Goal: Information Seeking & Learning: Learn about a topic

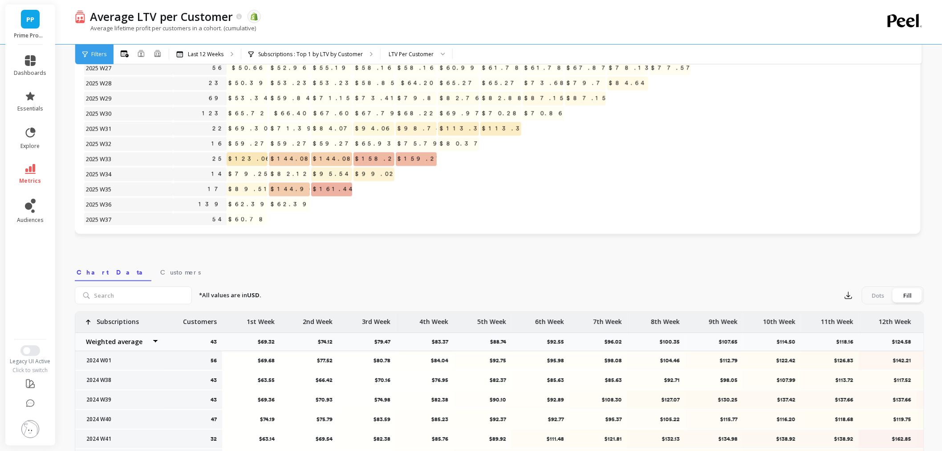
scroll to position [563, 0]
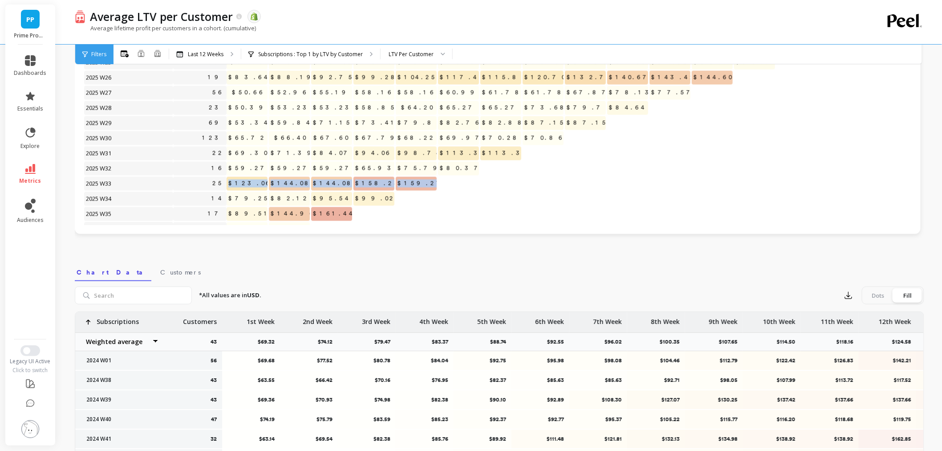
drag, startPoint x: 435, startPoint y: 184, endPoint x: 245, endPoint y: 184, distance: 190.2
click at [563, 194] on span at bounding box center [561, 194] width 4 height 5
click at [33, 354] on button "Switch to New UI" at bounding box center [30, 350] width 20 height 11
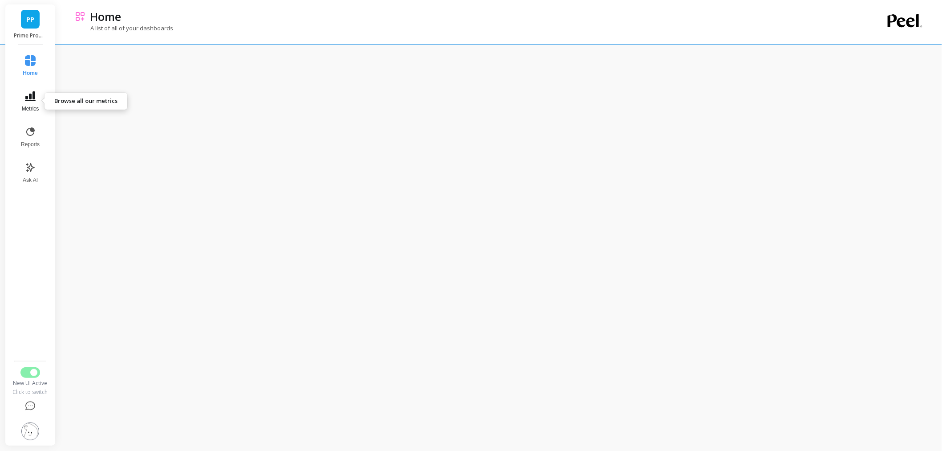
click at [37, 103] on button "Metrics" at bounding box center [30, 102] width 29 height 32
click at [96, 64] on span "Revenue" at bounding box center [127, 62] width 86 height 9
click at [35, 108] on span "Metrics" at bounding box center [30, 108] width 19 height 7
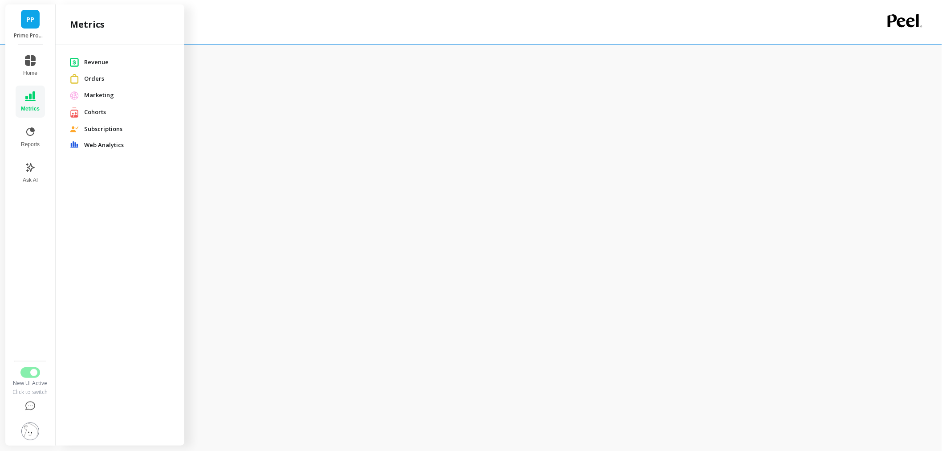
click at [106, 81] on span "Orders" at bounding box center [127, 78] width 86 height 9
click at [29, 104] on button "Metrics" at bounding box center [30, 102] width 29 height 32
click at [102, 95] on span "Marketing" at bounding box center [127, 95] width 86 height 9
click at [25, 139] on button "Reports" at bounding box center [30, 137] width 29 height 32
click at [37, 64] on button "Home" at bounding box center [30, 66] width 31 height 32
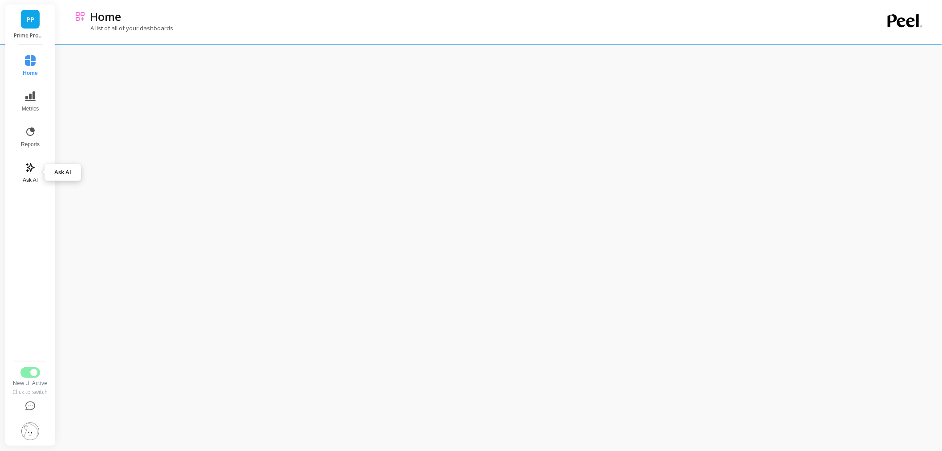
click at [35, 173] on button "Ask AI" at bounding box center [30, 173] width 29 height 32
click at [26, 369] on button "Switch to Legacy UI" at bounding box center [30, 366] width 20 height 11
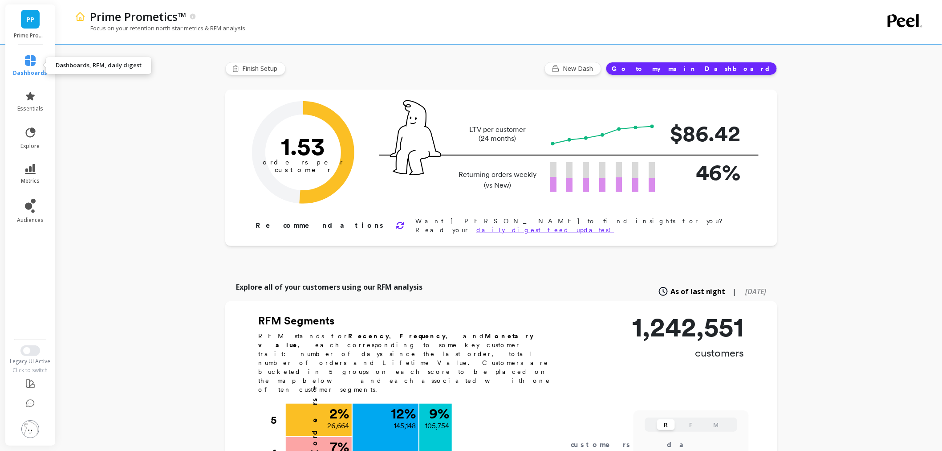
click at [32, 59] on icon at bounding box center [30, 60] width 11 height 11
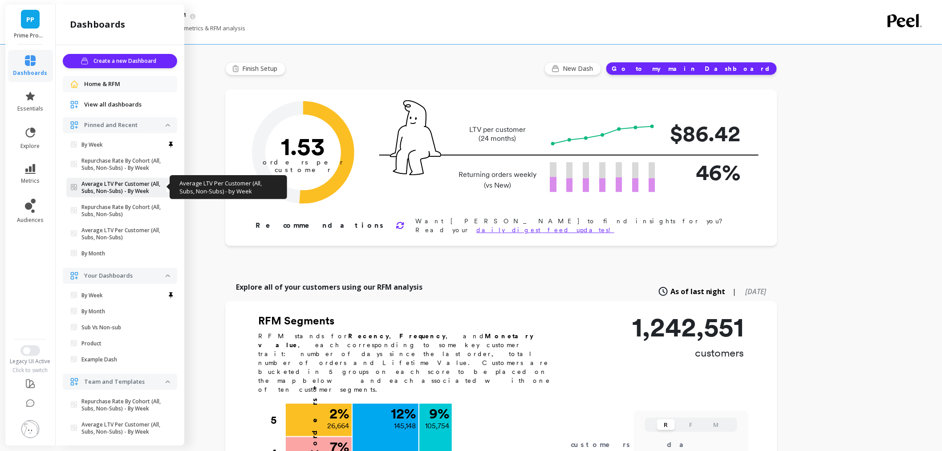
click at [117, 183] on p "Average LTV Per Customer (All, Subs, Non-Subs) - By Week" at bounding box center [124, 187] width 84 height 14
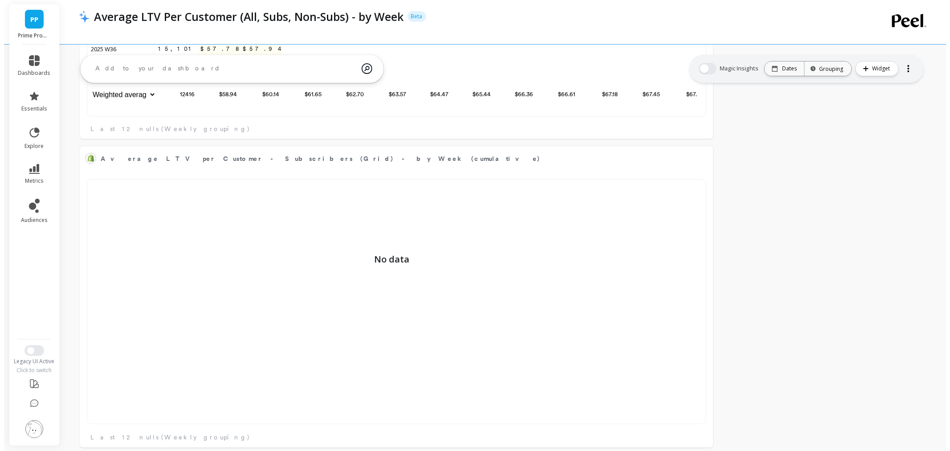
scroll to position [241, 0]
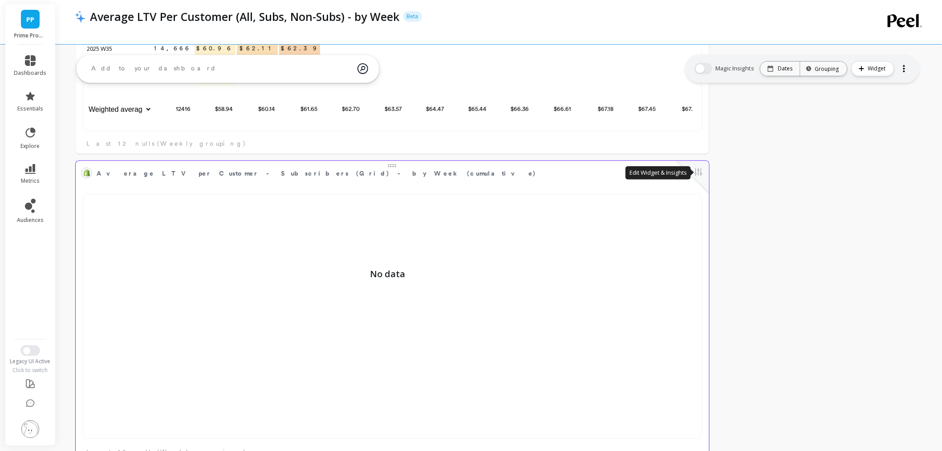
click at [698, 177] on button at bounding box center [698, 173] width 11 height 12
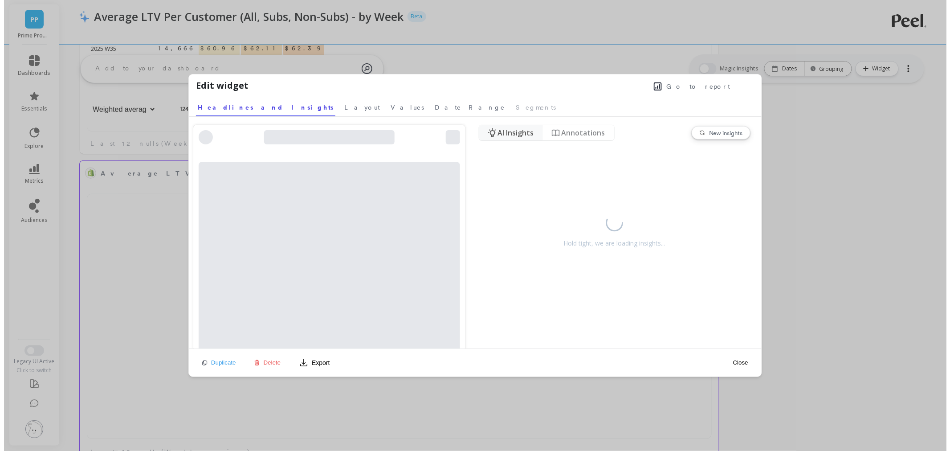
scroll to position [237, 605]
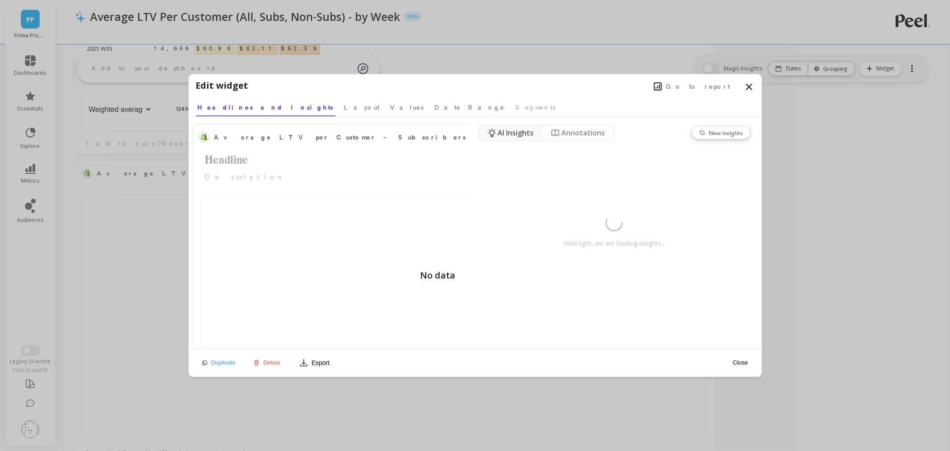
click at [704, 87] on span "Go to report" at bounding box center [698, 86] width 64 height 9
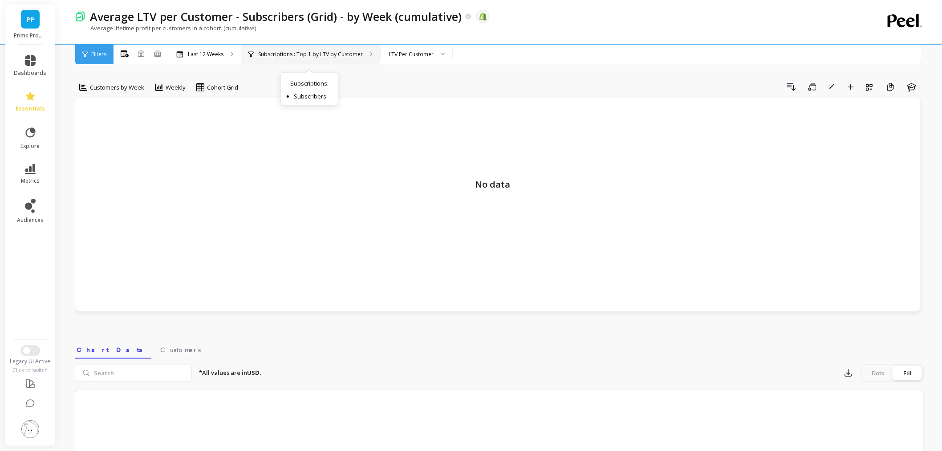
click at [306, 55] on p "Subscriptions : Top 1 by LTV by Customer" at bounding box center [310, 54] width 105 height 7
click at [132, 86] on span "Customers by Week" at bounding box center [117, 87] width 54 height 8
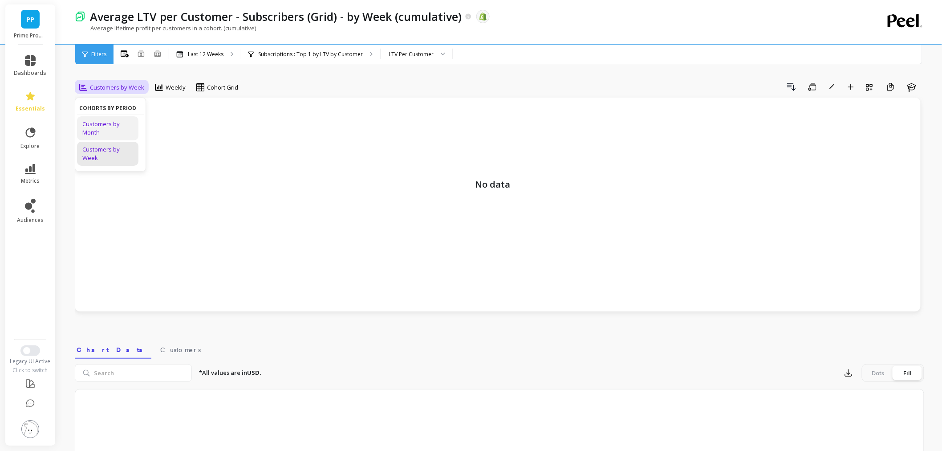
click at [104, 128] on div "Customers by Month" at bounding box center [107, 128] width 51 height 17
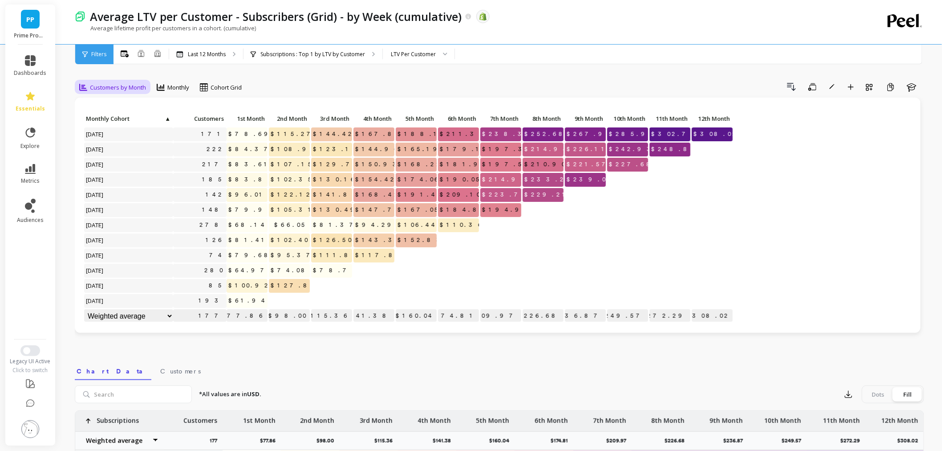
click at [122, 94] on div "Customers by Month" at bounding box center [113, 87] width 72 height 15
click at [102, 152] on div "Customers by Week" at bounding box center [107, 153] width 51 height 17
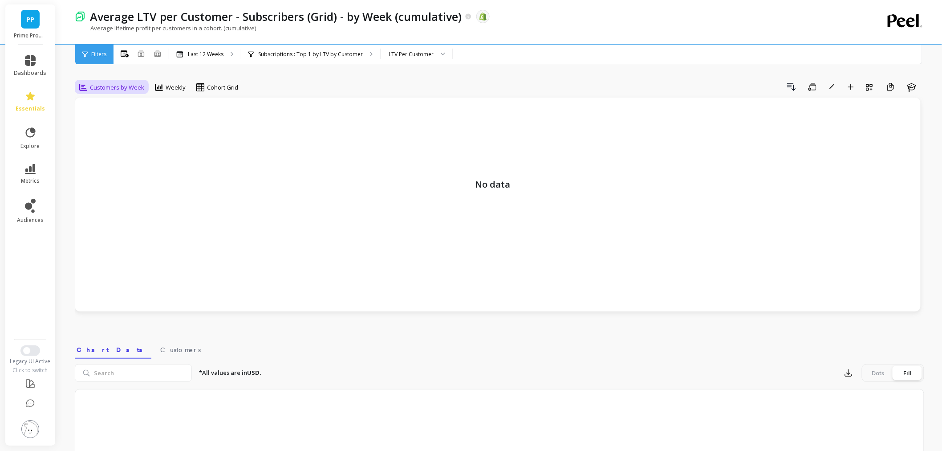
click at [102, 87] on span "Customers by Week" at bounding box center [117, 87] width 54 height 8
click at [95, 118] on div "Customers by Month" at bounding box center [107, 128] width 61 height 24
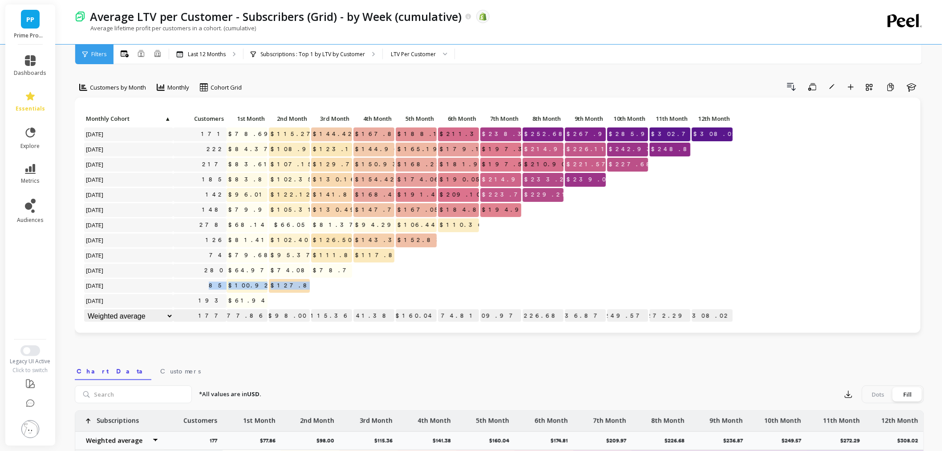
drag, startPoint x: 242, startPoint y: 285, endPoint x: 323, endPoint y: 288, distance: 81.1
click at [323, 288] on div "Click to create an audience 171 $78.69 $115.27 $144.42 $167.85 $188.10 $211.39 …" at bounding box center [409, 218] width 650 height 212
click at [372, 292] on div at bounding box center [374, 286] width 41 height 14
click at [24, 184] on li "metrics" at bounding box center [30, 174] width 43 height 31
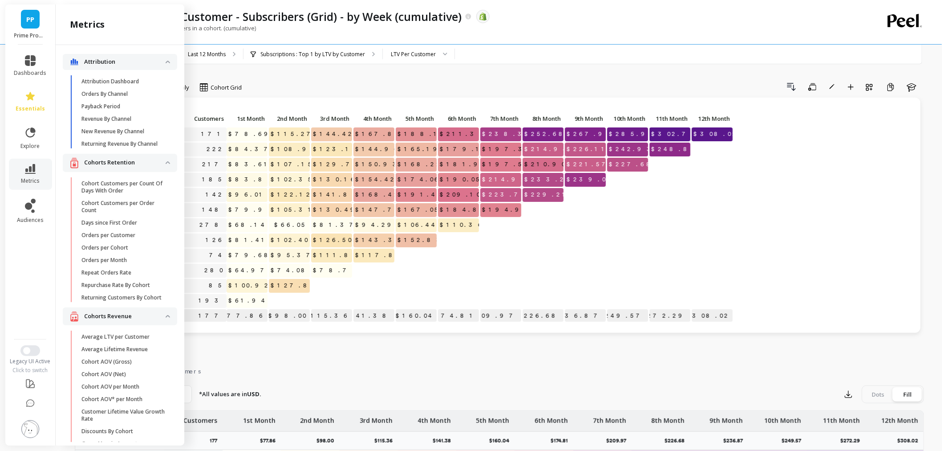
scroll to position [49, 0]
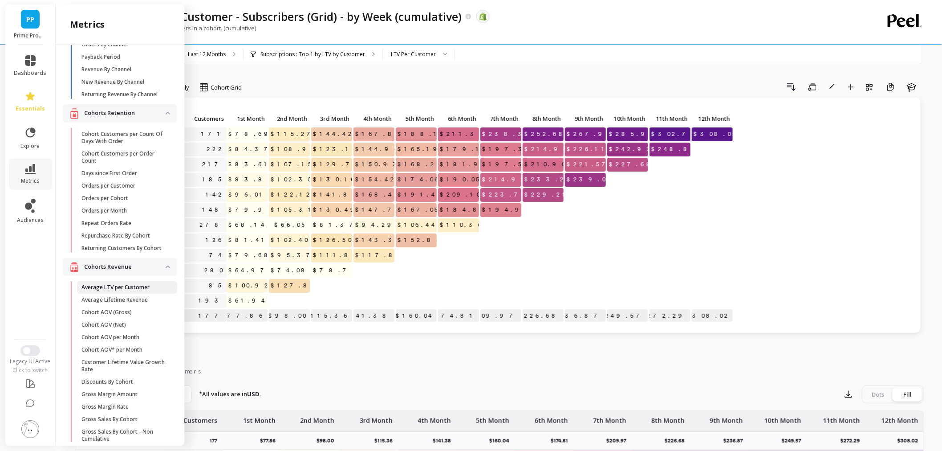
click at [117, 294] on link "Average LTV per Customer" at bounding box center [127, 287] width 100 height 12
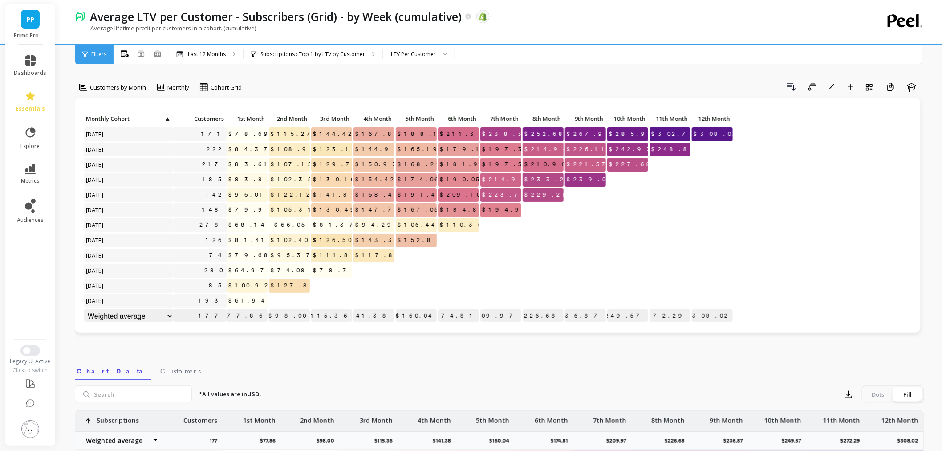
scroll to position [0, 0]
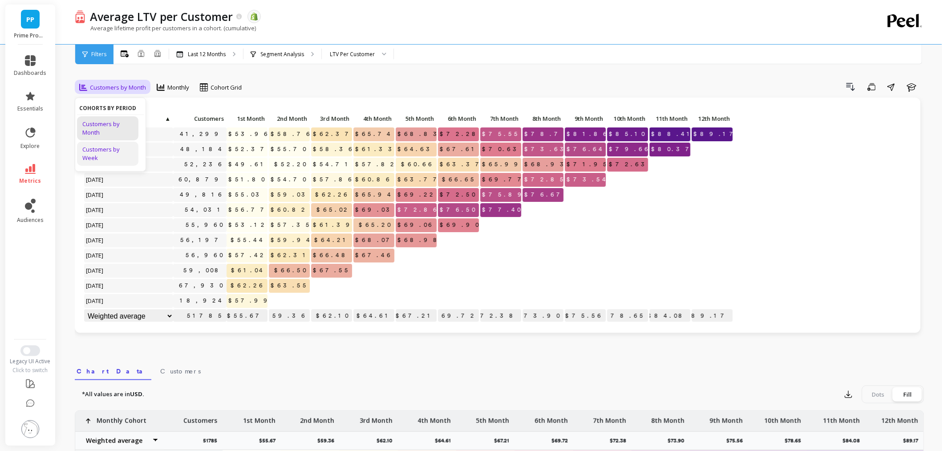
click at [107, 149] on div "Customers by Week" at bounding box center [107, 153] width 51 height 17
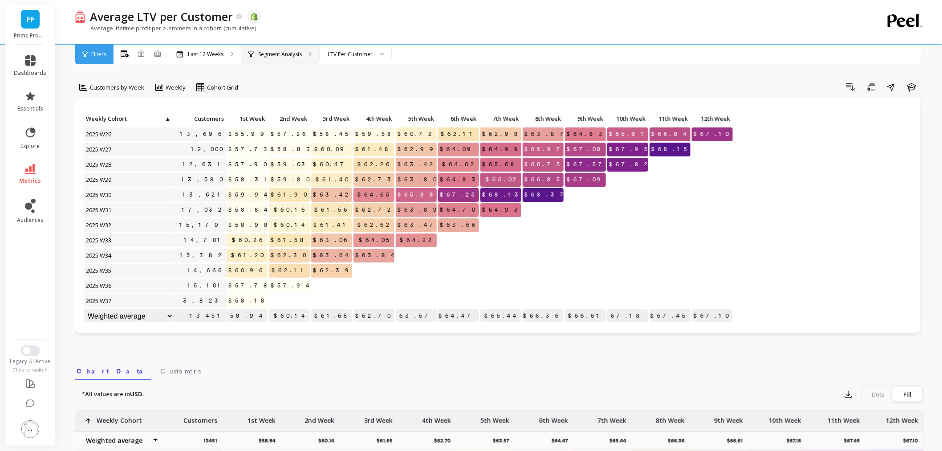
click at [278, 56] on p "Segment Analysis" at bounding box center [280, 54] width 44 height 7
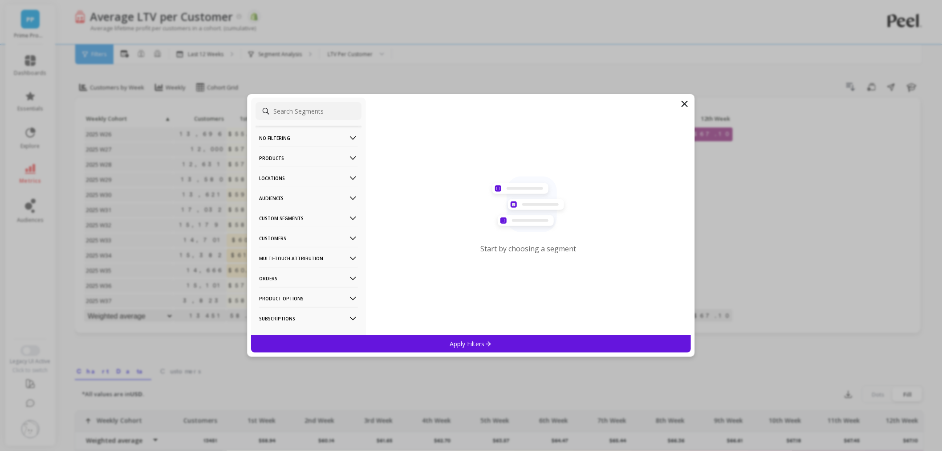
click at [268, 234] on p "Customers" at bounding box center [308, 238] width 99 height 23
click at [288, 306] on p "Subscriptions" at bounding box center [279, 302] width 37 height 8
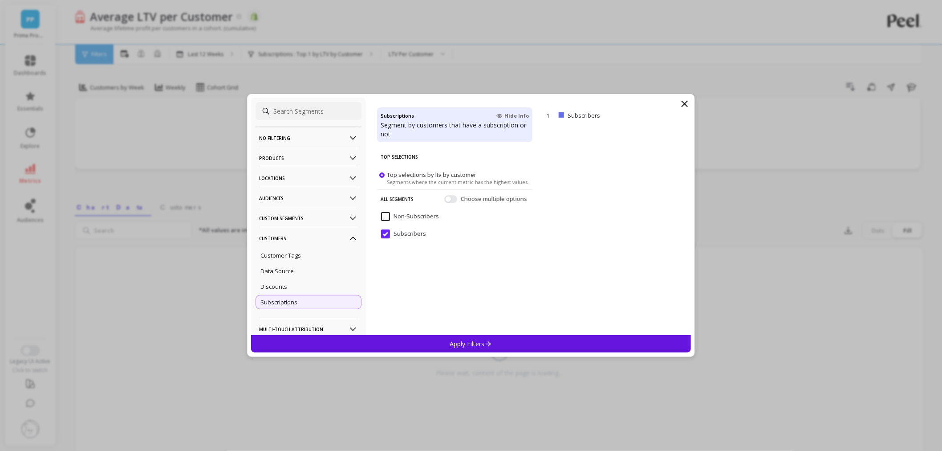
click at [424, 341] on div "Apply Filters" at bounding box center [471, 343] width 440 height 17
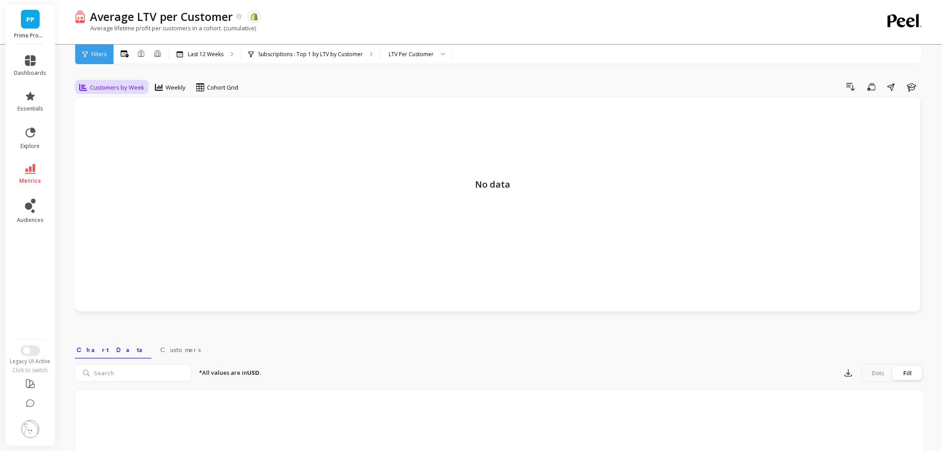
click at [108, 81] on div "Customers by Week" at bounding box center [112, 87] width 70 height 15
click at [117, 122] on div "Customers by Month" at bounding box center [107, 128] width 51 height 17
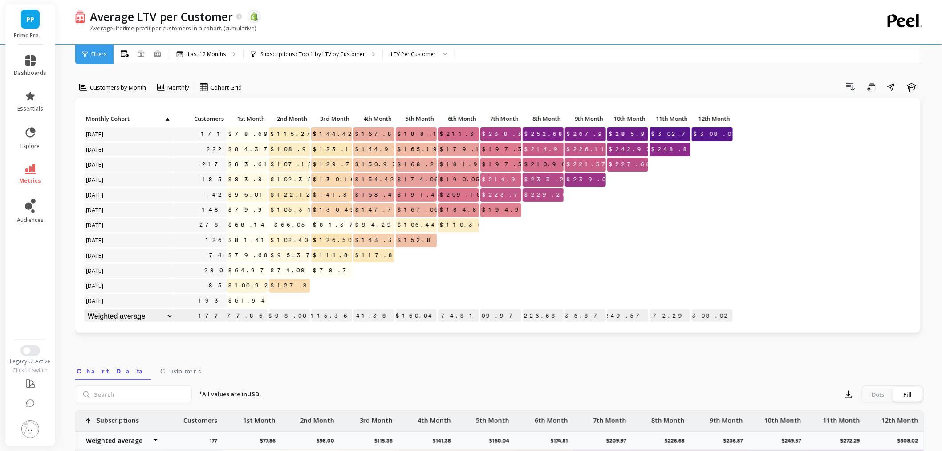
click at [306, 284] on span "$127.88" at bounding box center [297, 285] width 56 height 13
click at [328, 291] on div at bounding box center [331, 286] width 41 height 14
drag, startPoint x: 287, startPoint y: 286, endPoint x: 314, endPoint y: 286, distance: 27.6
click at [314, 286] on div "Click to create an audience 171 $78.69 $115.27 $144.42 $167.85 $188.10 $211.39 …" at bounding box center [409, 218] width 650 height 212
click at [336, 280] on p at bounding box center [331, 282] width 41 height 6
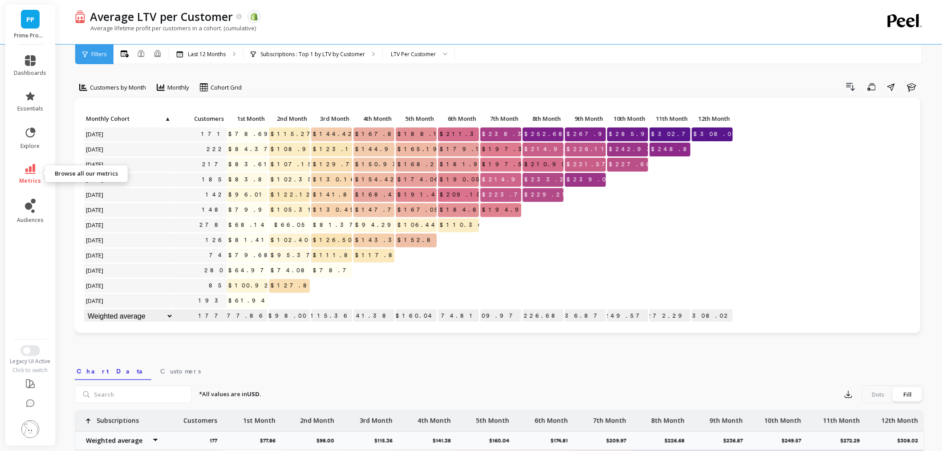
click at [22, 166] on link "metrics" at bounding box center [30, 174] width 33 height 20
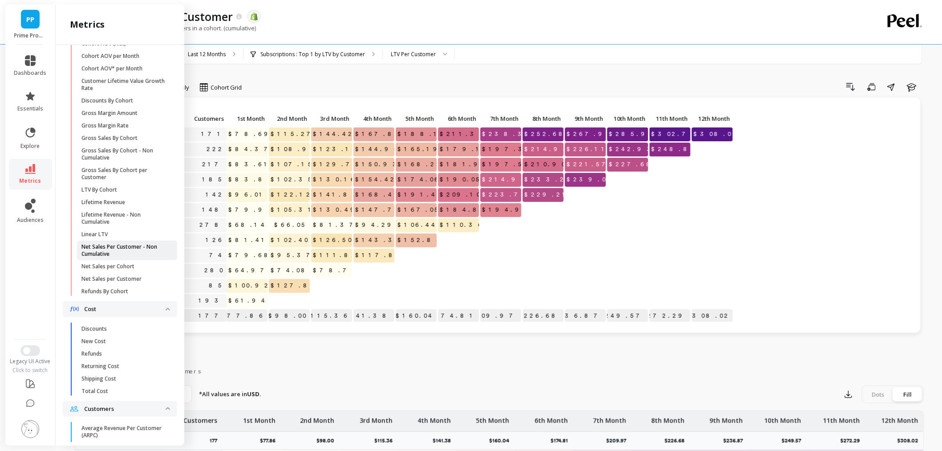
scroll to position [339, 0]
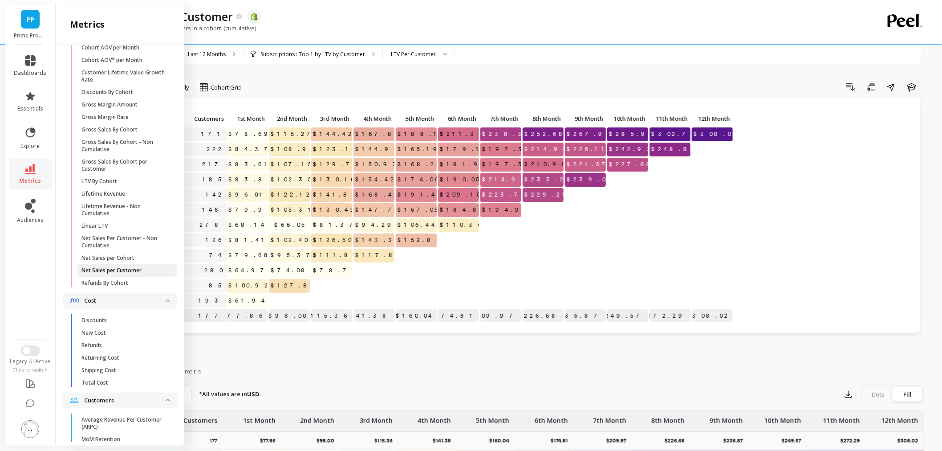
click at [126, 274] on p "Net Sales per Customer" at bounding box center [112, 270] width 60 height 7
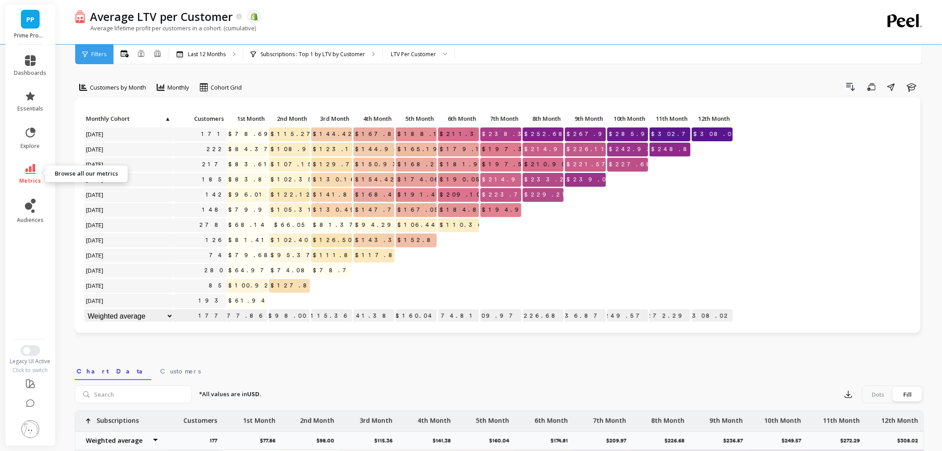
click at [37, 179] on span "metrics" at bounding box center [31, 180] width 22 height 7
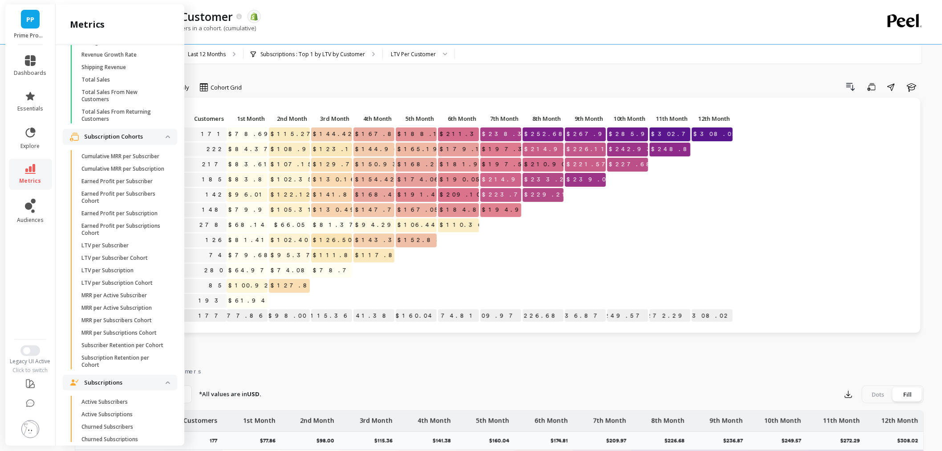
scroll to position [2177, 0]
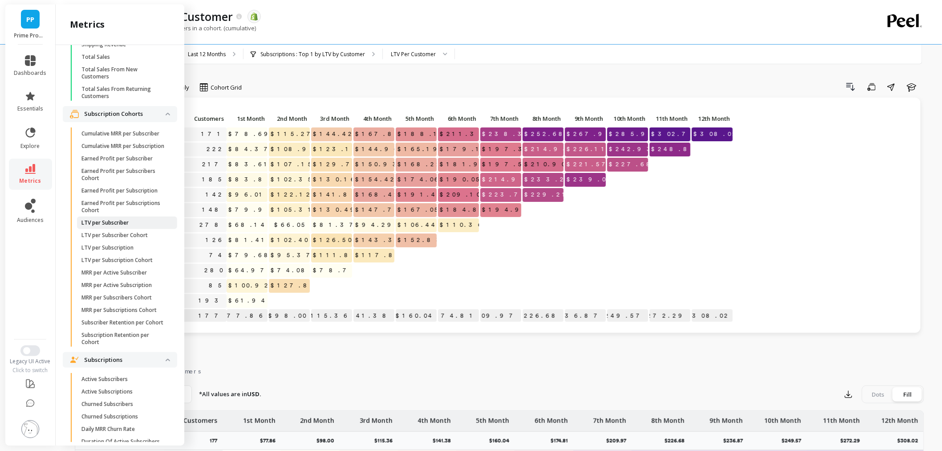
click at [110, 226] on p "LTV per Subscriber" at bounding box center [105, 222] width 47 height 7
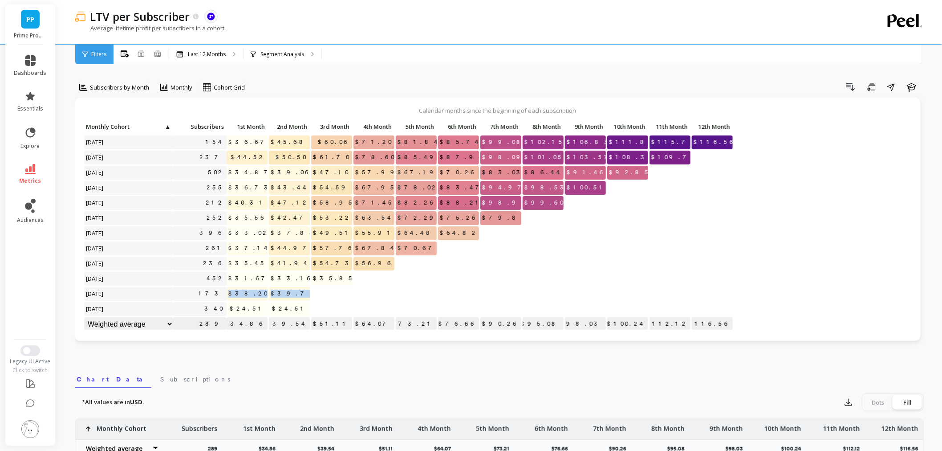
drag, startPoint x: 319, startPoint y: 301, endPoint x: 242, endPoint y: 295, distance: 77.7
click at [242, 295] on div "Click to create an audience 154 $36.67 $45.68 $60.06 $71.20 $81.84 $85.74 $99.0…" at bounding box center [409, 226] width 650 height 212
click at [325, 290] on p at bounding box center [331, 290] width 41 height 6
click at [23, 99] on link "essentials" at bounding box center [30, 101] width 33 height 21
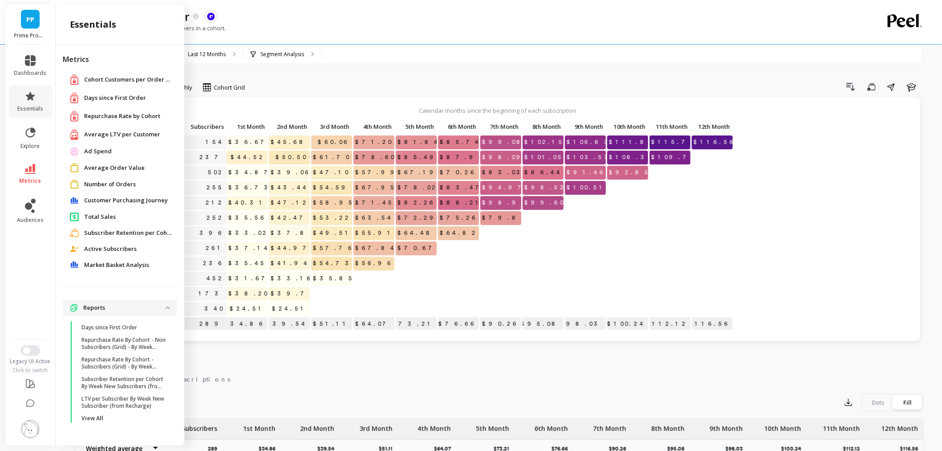
drag, startPoint x: 94, startPoint y: 214, endPoint x: 416, endPoint y: 221, distance: 321.2
click at [94, 214] on span "Total Sales" at bounding box center [100, 216] width 32 height 9
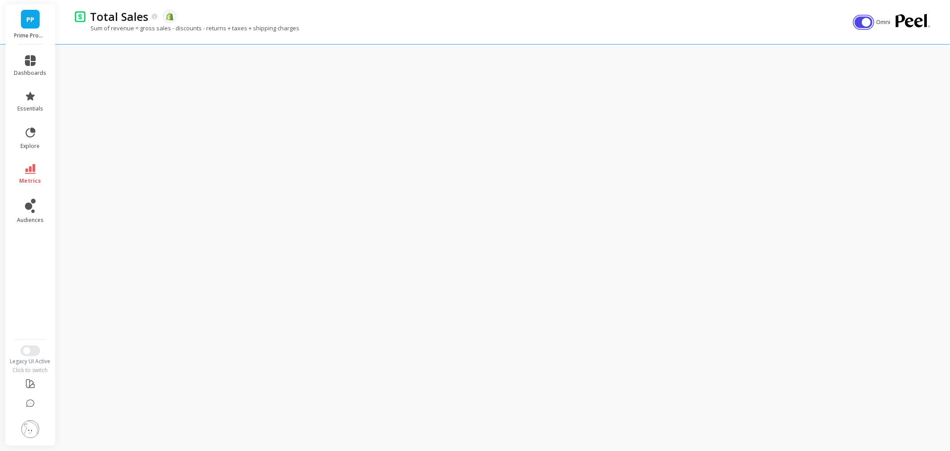
click at [860, 19] on button "button" at bounding box center [864, 22] width 18 height 12
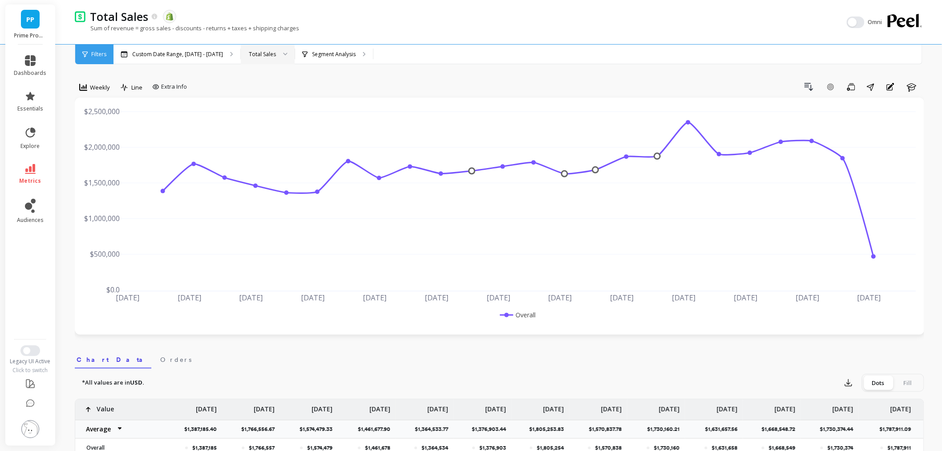
click at [261, 61] on div "Total Sales" at bounding box center [268, 55] width 54 height 20
click at [263, 88] on div "New Sales" at bounding box center [267, 96] width 53 height 16
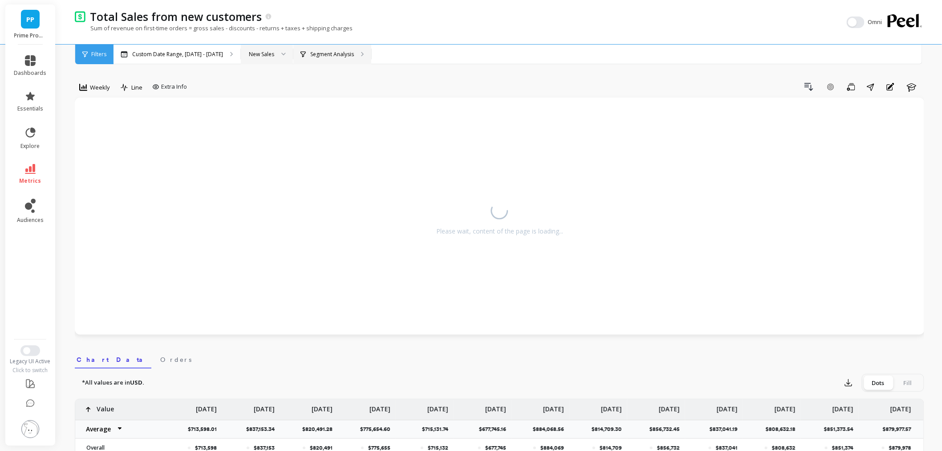
click at [313, 56] on p "Segment Analysis" at bounding box center [332, 54] width 44 height 7
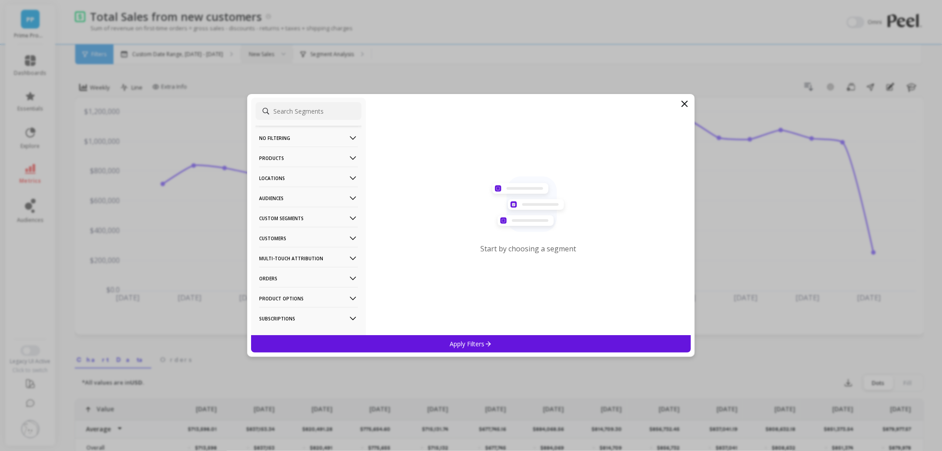
click at [303, 237] on p "Customers" at bounding box center [308, 238] width 99 height 23
click at [306, 299] on div "Subscriptions" at bounding box center [309, 302] width 106 height 14
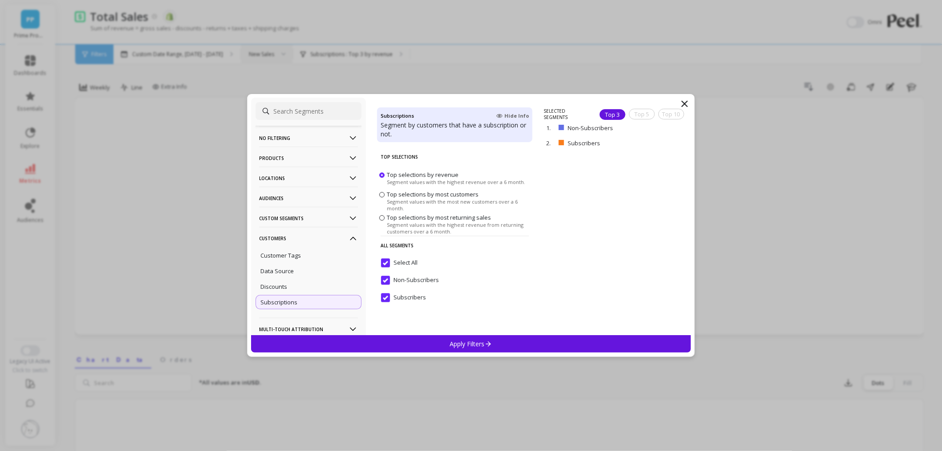
click at [384, 258] on input "Select All" at bounding box center [399, 262] width 37 height 9
click at [388, 297] on input "Subscribers" at bounding box center [403, 297] width 45 height 9
click at [416, 342] on div "Apply Filters" at bounding box center [471, 343] width 440 height 17
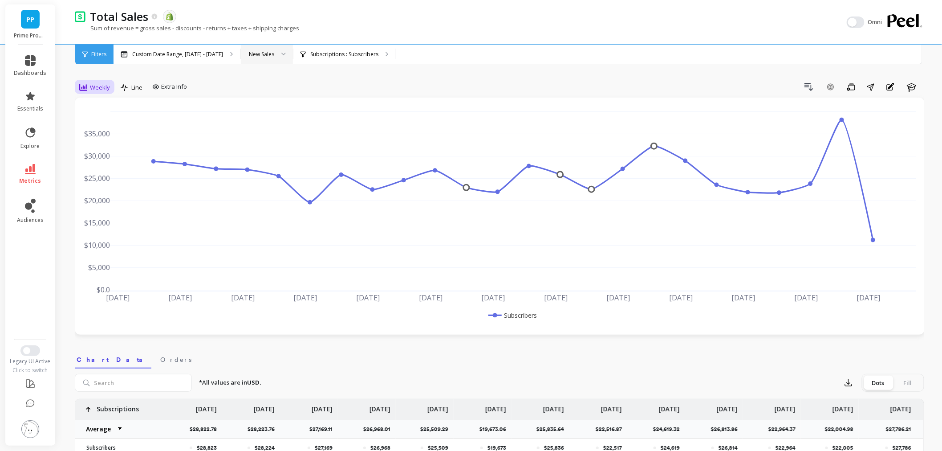
click at [96, 86] on span "Weekly" at bounding box center [100, 87] width 20 height 8
click at [97, 158] on div "Monthly" at bounding box center [107, 158] width 51 height 8
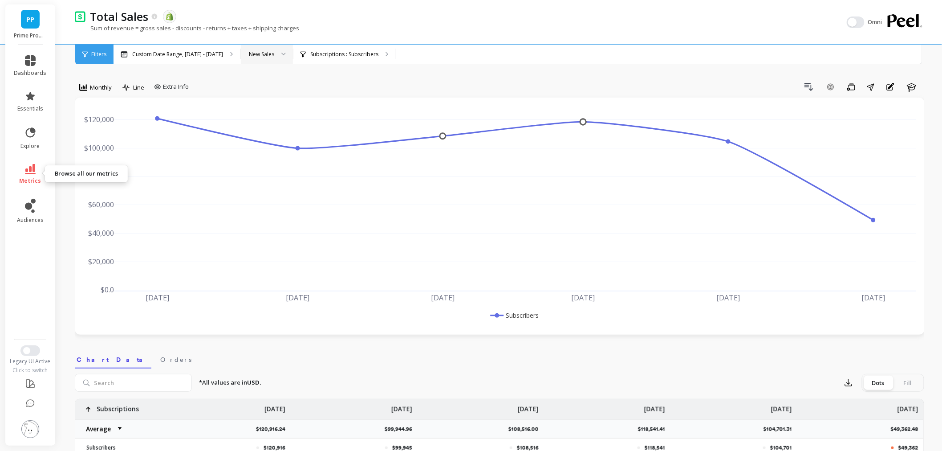
click at [33, 177] on span "metrics" at bounding box center [31, 180] width 22 height 7
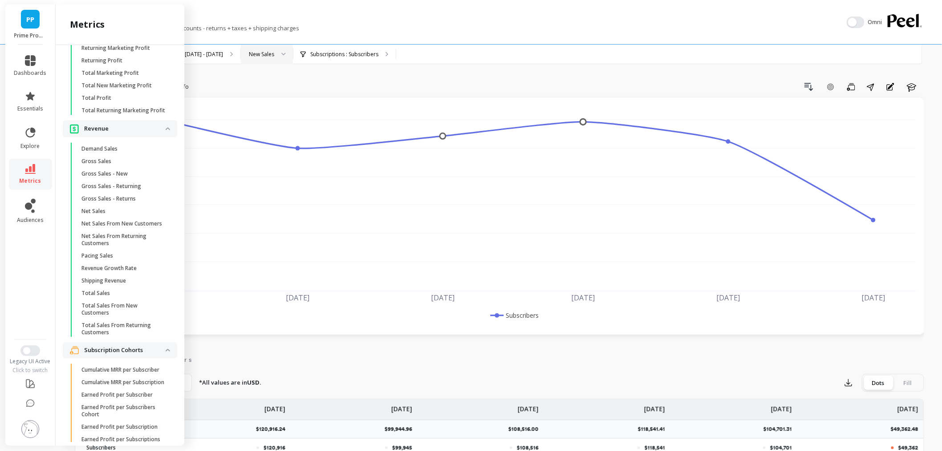
scroll to position [1922, 0]
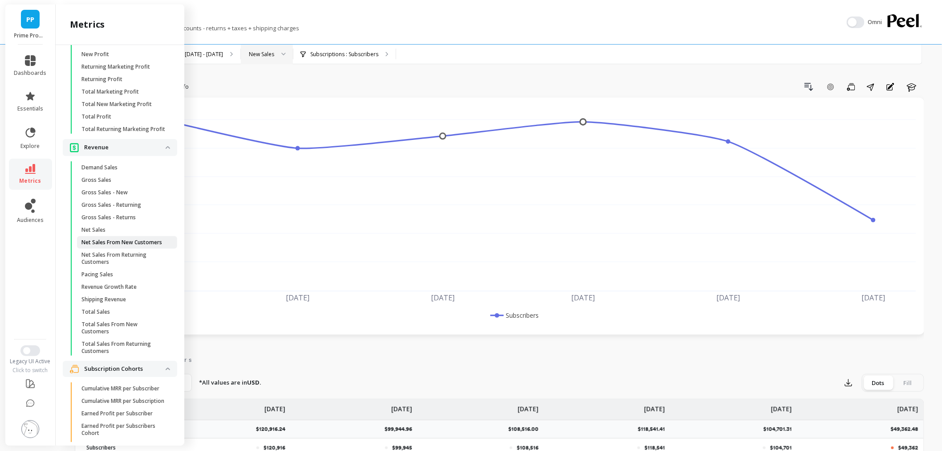
click at [127, 246] on p "Net Sales From New Customers" at bounding box center [122, 242] width 81 height 7
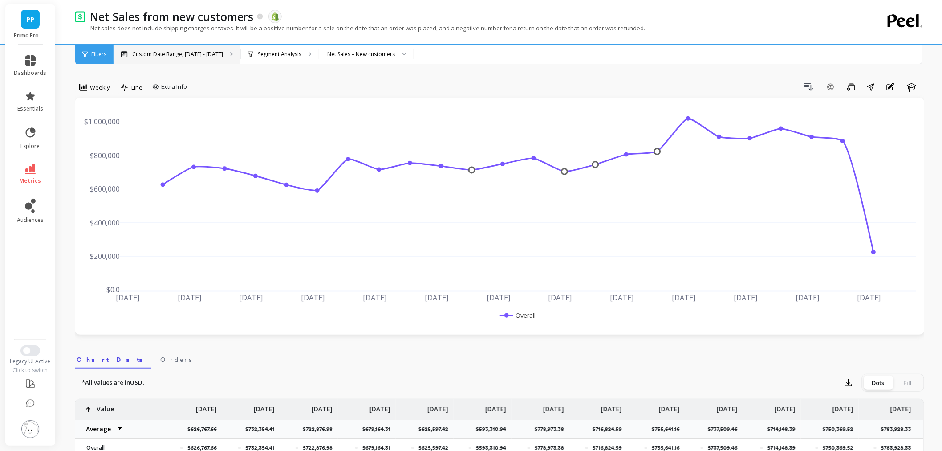
click at [150, 56] on p "Custom Date Range, Apr 1 - Sep 9" at bounding box center [177, 54] width 91 height 7
click at [91, 90] on span "Weekly" at bounding box center [100, 87] width 20 height 8
click at [114, 161] on div "Monthly" at bounding box center [107, 158] width 51 height 8
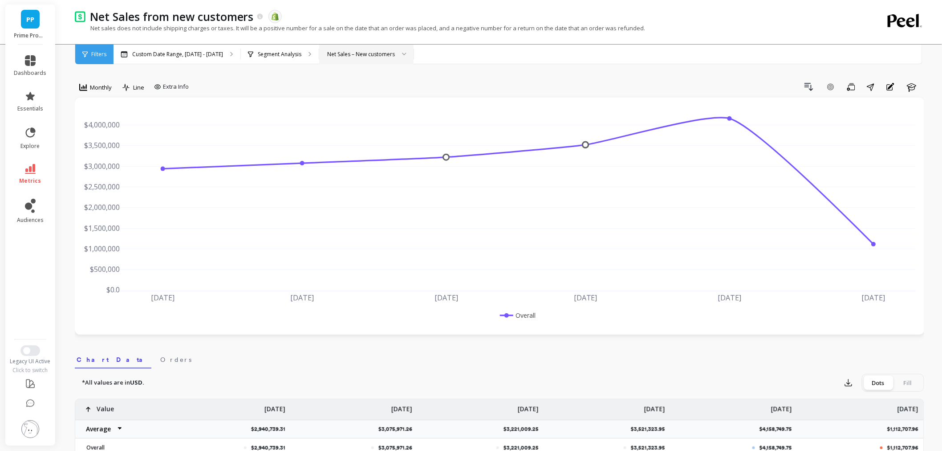
click at [327, 57] on div "Net Sales – New customers" at bounding box center [361, 54] width 68 height 8
click at [295, 52] on div "Segment Analysis" at bounding box center [280, 55] width 78 height 20
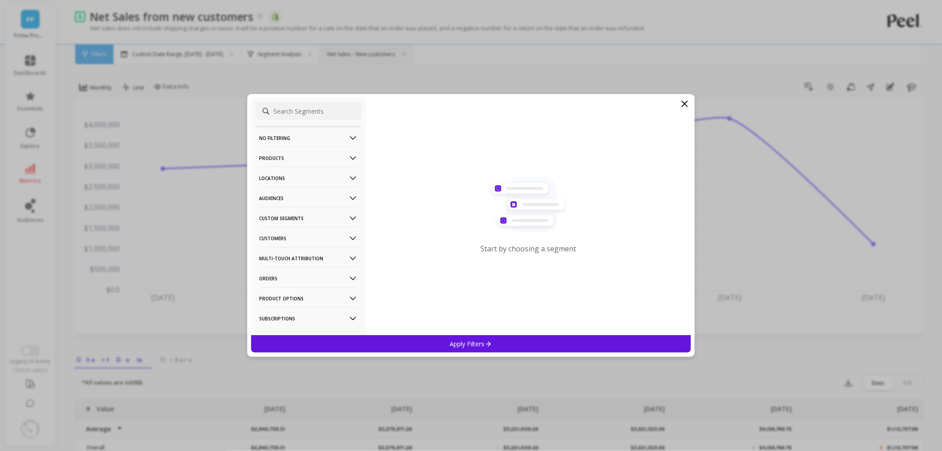
click at [296, 240] on p "Customers" at bounding box center [308, 238] width 99 height 23
click at [283, 304] on p "Subscriptions" at bounding box center [279, 302] width 37 height 8
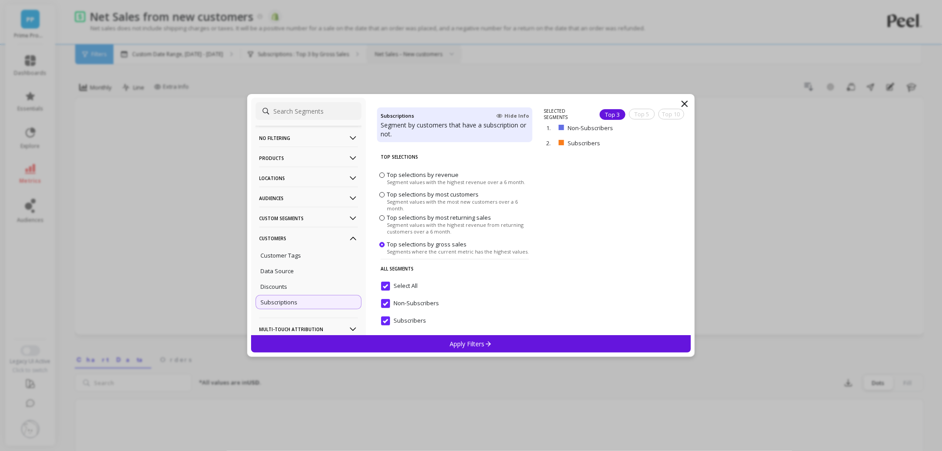
click at [387, 282] on input "Select All" at bounding box center [399, 285] width 37 height 9
click at [390, 320] on input "Subscribers" at bounding box center [403, 320] width 45 height 9
click at [414, 332] on span "Subscribers" at bounding box center [403, 325] width 45 height 19
click at [386, 323] on input "Subscribers" at bounding box center [403, 320] width 45 height 9
click at [430, 348] on div "Apply Filters" at bounding box center [471, 343] width 440 height 17
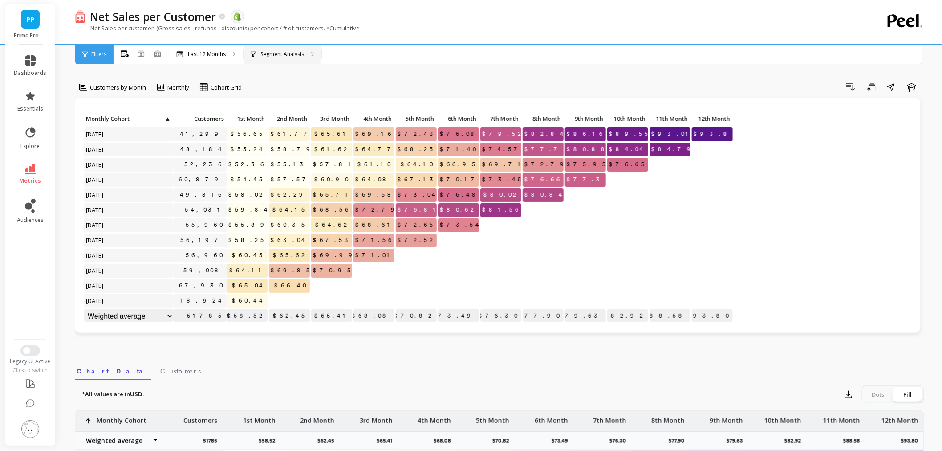
click at [270, 48] on div "Segment Analysis" at bounding box center [283, 55] width 78 height 20
click at [261, 52] on p "Segment Analysis" at bounding box center [283, 54] width 44 height 7
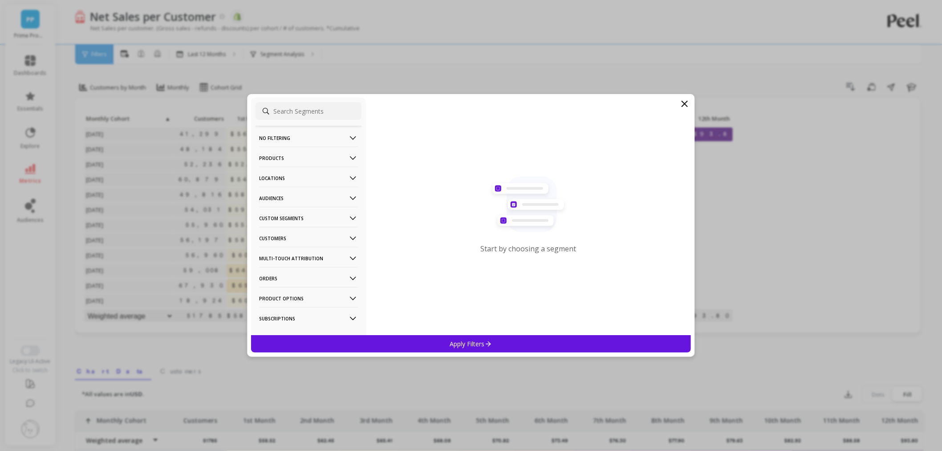
click at [286, 231] on p "Customers" at bounding box center [308, 238] width 99 height 23
click at [298, 305] on div "Subscriptions" at bounding box center [309, 302] width 106 height 14
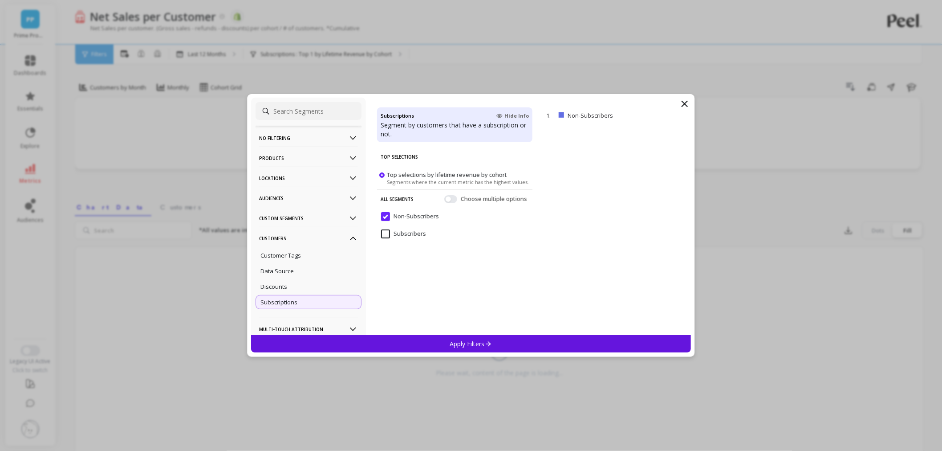
click at [382, 232] on input "Subscribers" at bounding box center [403, 233] width 45 height 9
click at [453, 340] on p "Apply Filters" at bounding box center [471, 343] width 42 height 8
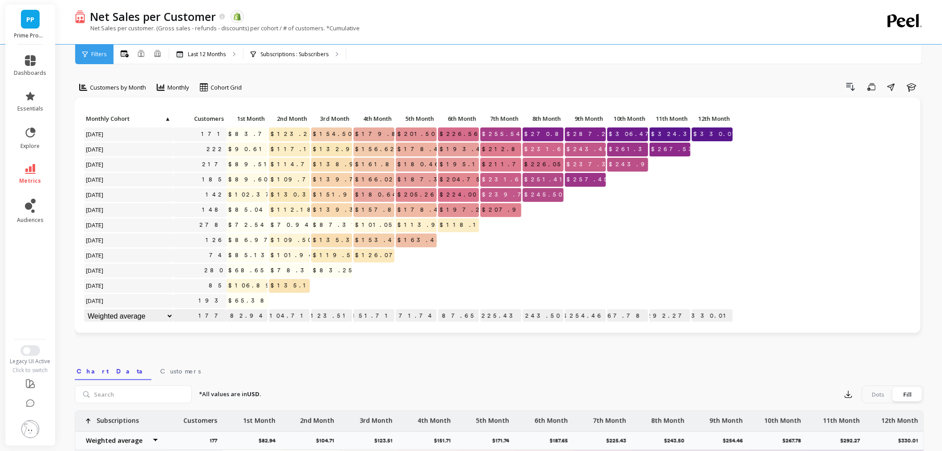
click at [27, 433] on img at bounding box center [30, 429] width 18 height 18
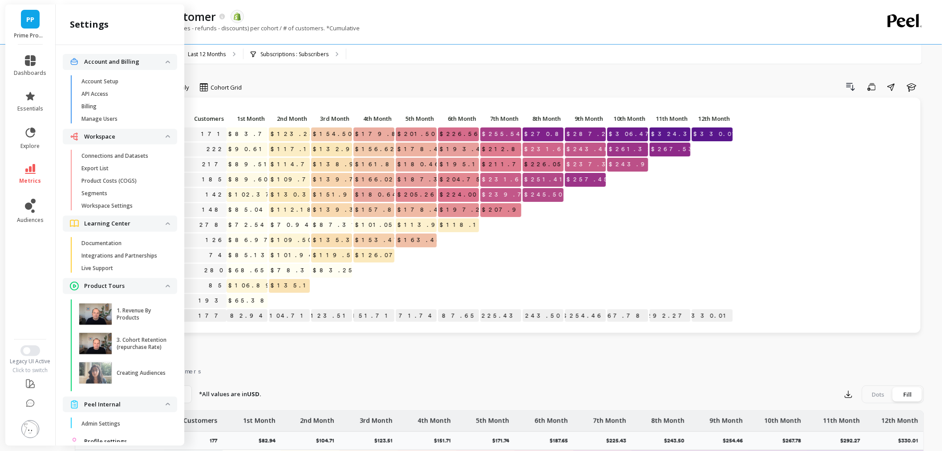
scroll to position [32, 0]
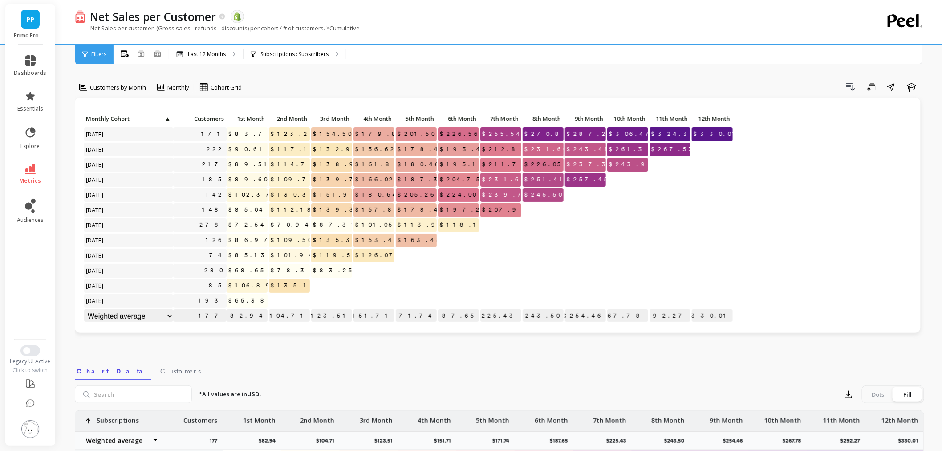
drag, startPoint x: 364, startPoint y: 67, endPoint x: 255, endPoint y: 172, distance: 151.2
click at [364, 68] on div "Customers by Month Monthly Cohort Grid Drill Down Save Share Learn Click to cre…" at bounding box center [500, 376] width 850 height 680
click at [37, 179] on span "metrics" at bounding box center [31, 180] width 22 height 7
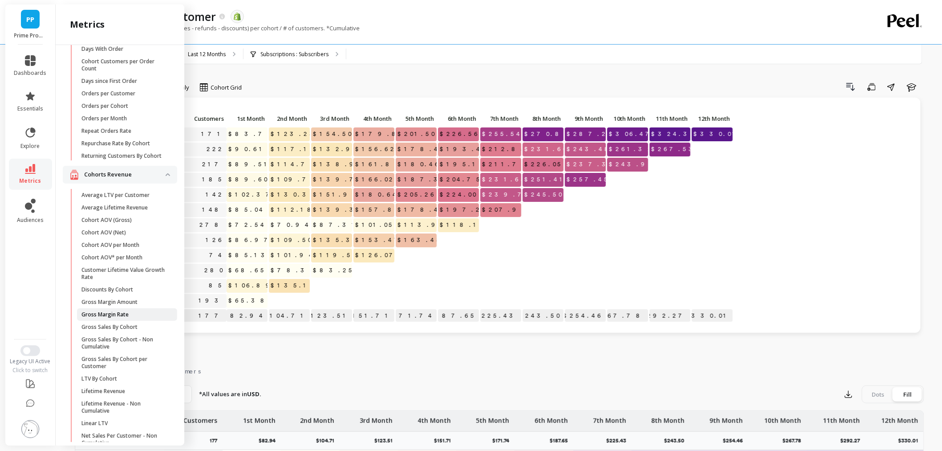
scroll to position [141, 0]
click at [117, 202] on link "Average LTV per Customer" at bounding box center [127, 196] width 100 height 12
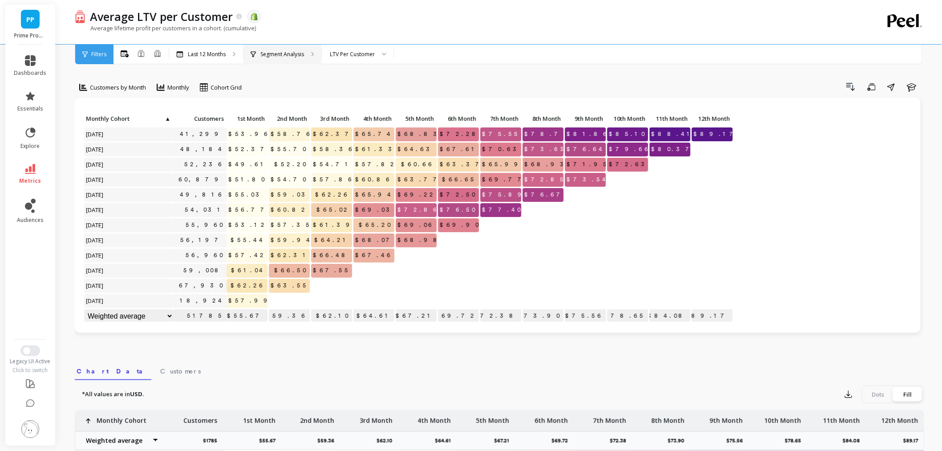
click at [286, 48] on div "Segment Analysis" at bounding box center [283, 55] width 78 height 20
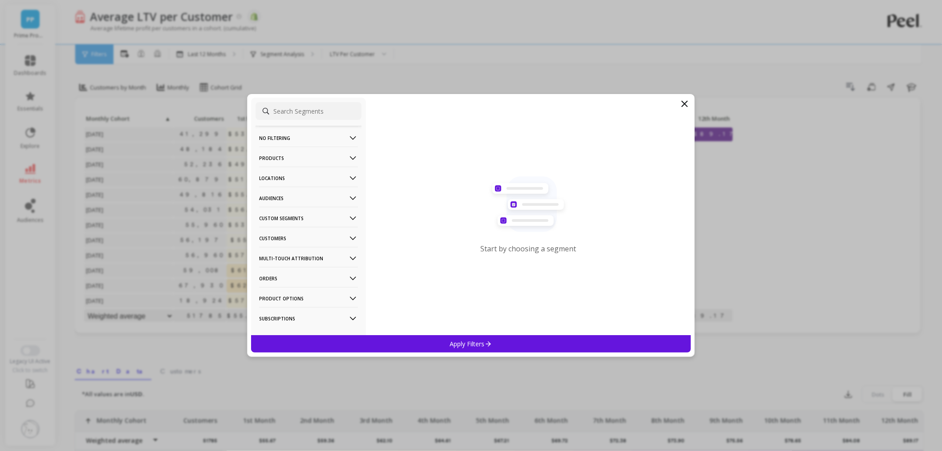
click at [296, 239] on p "Customers" at bounding box center [308, 238] width 99 height 23
click at [286, 301] on p "Subscriptions" at bounding box center [279, 302] width 37 height 8
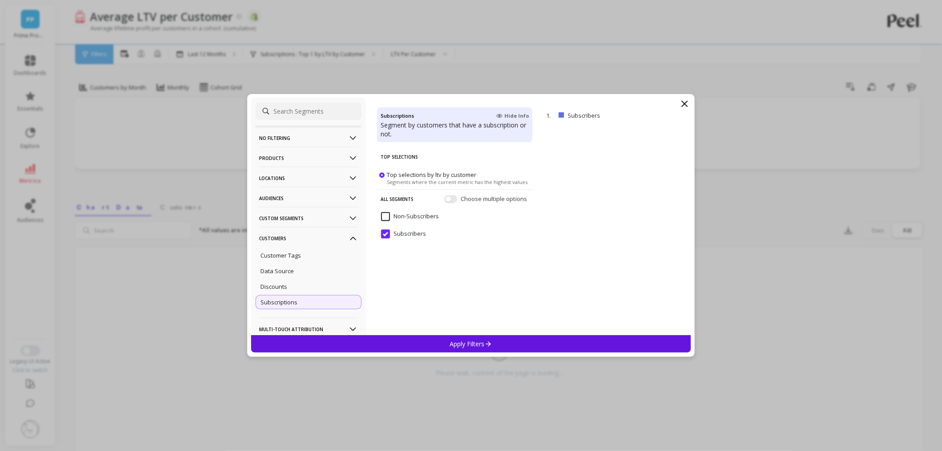
click at [444, 347] on div "Apply Filters" at bounding box center [471, 343] width 440 height 17
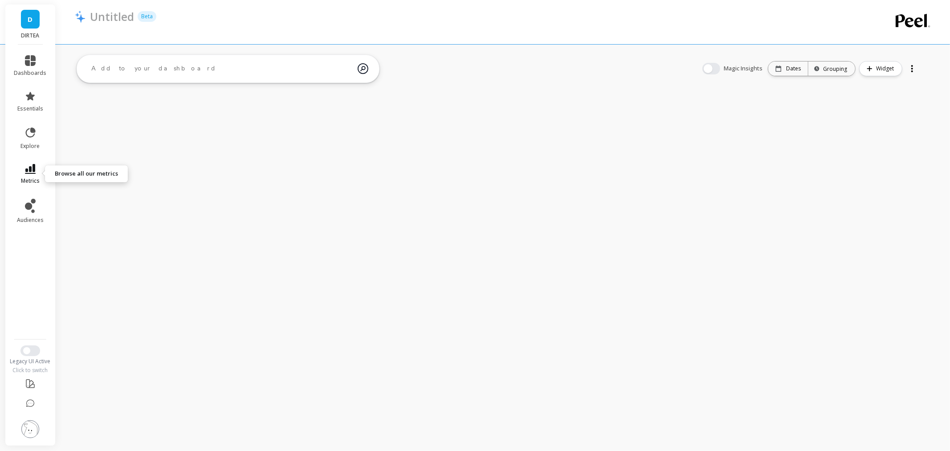
click at [32, 179] on span "metrics" at bounding box center [30, 180] width 19 height 7
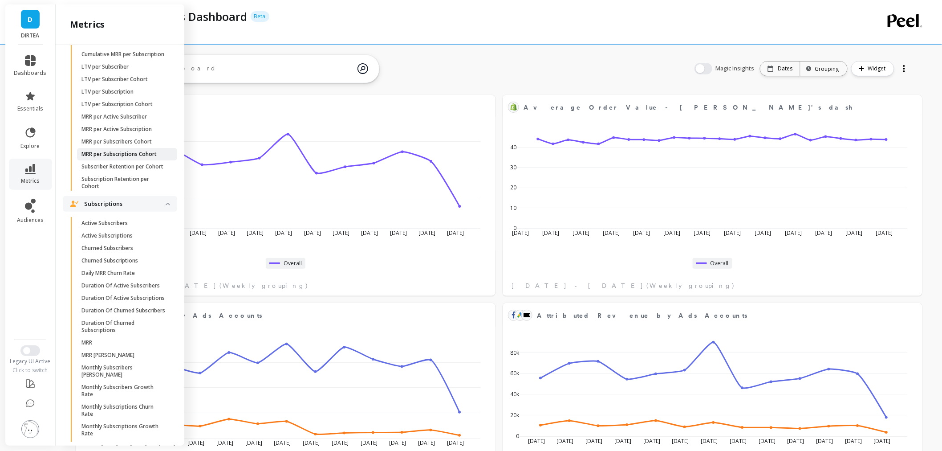
scroll to position [2170, 0]
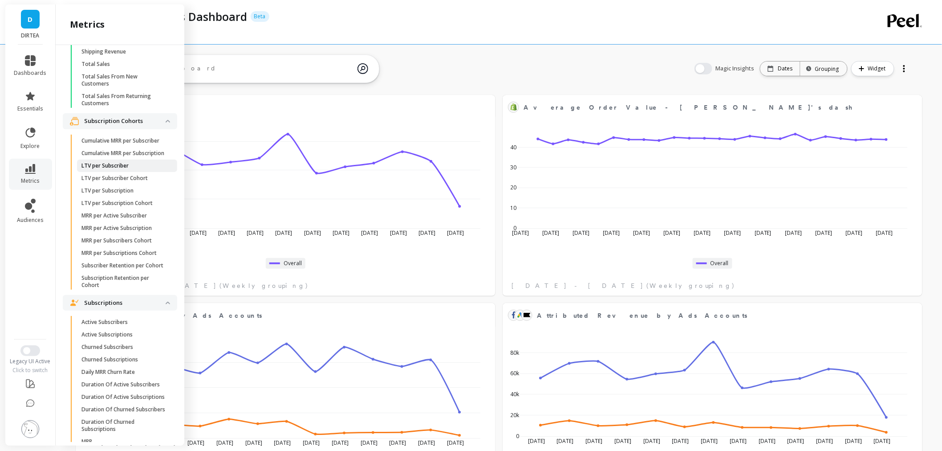
click at [120, 172] on link "LTV per Subscriber" at bounding box center [127, 165] width 100 height 12
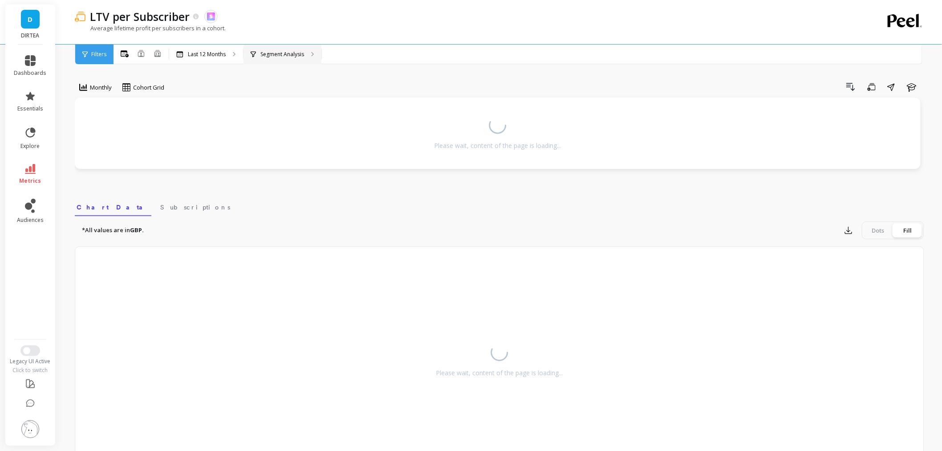
click at [287, 53] on p "Segment Analysis" at bounding box center [283, 54] width 44 height 7
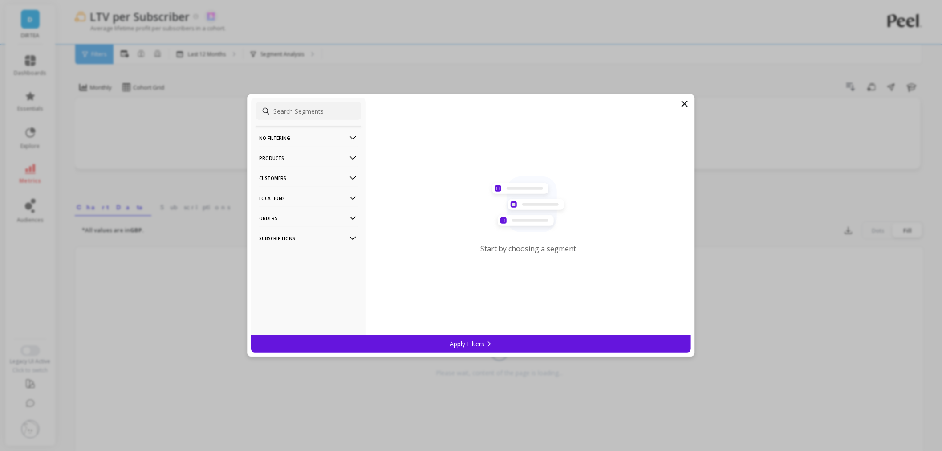
click at [312, 237] on p "Subscriptions" at bounding box center [308, 238] width 99 height 23
click at [308, 268] on div "Order Frequency" at bounding box center [309, 271] width 106 height 14
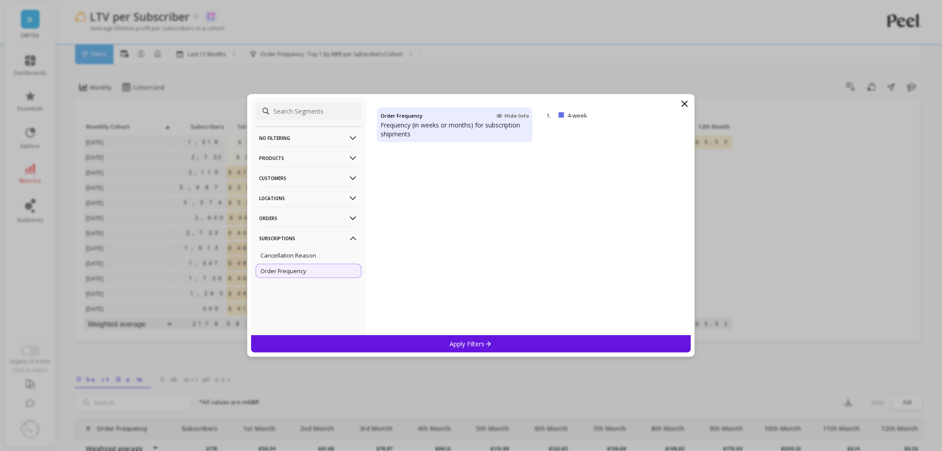
scroll to position [293, 0]
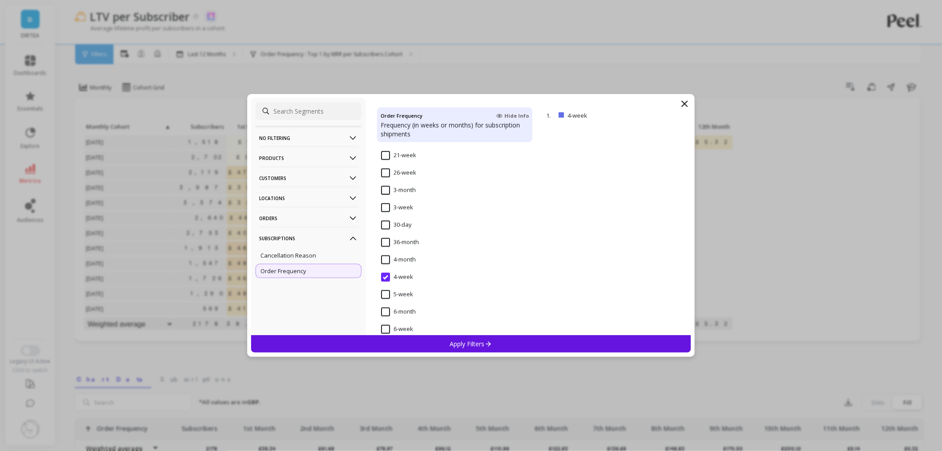
click at [684, 106] on icon at bounding box center [685, 103] width 11 height 11
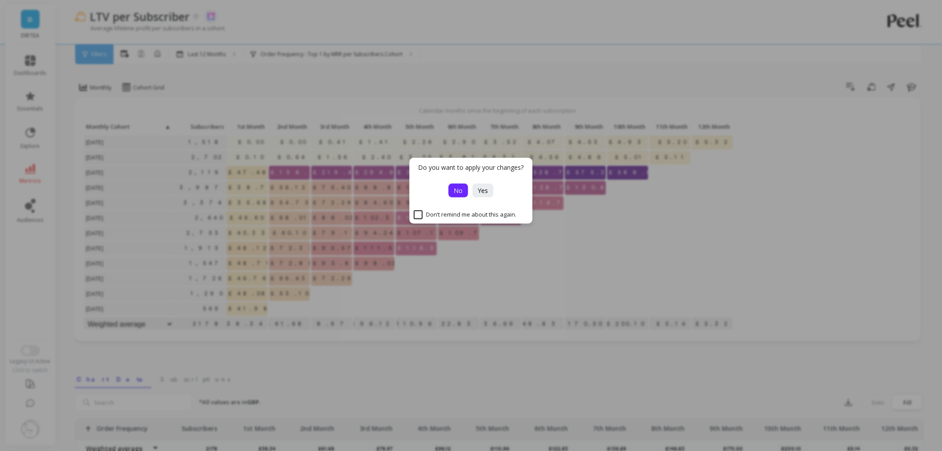
click at [465, 195] on button "No" at bounding box center [459, 191] width 20 height 14
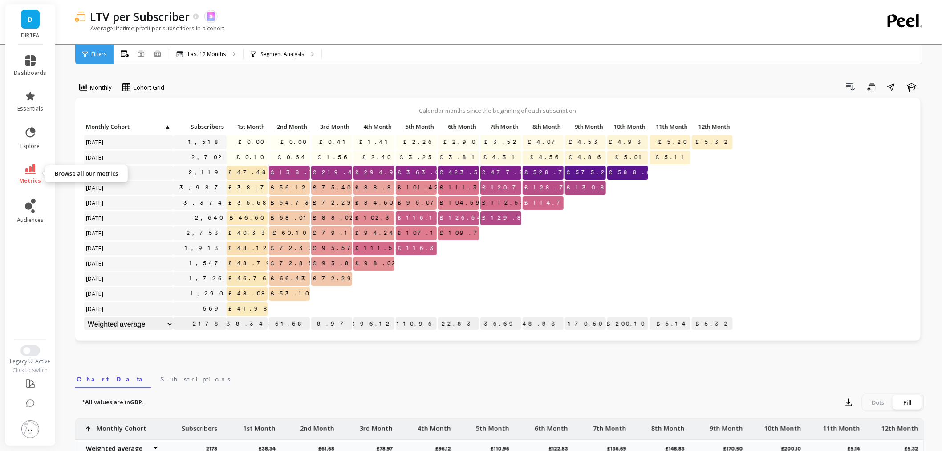
click at [31, 181] on span "metrics" at bounding box center [31, 180] width 22 height 7
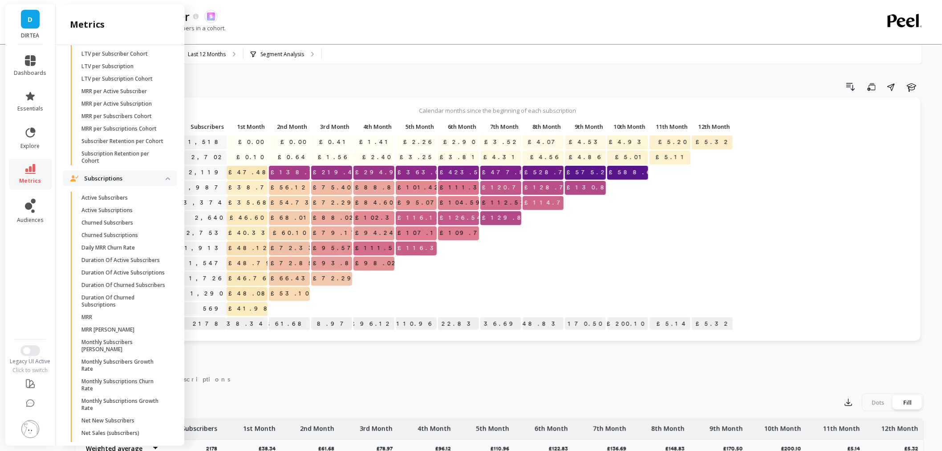
scroll to position [2176, 0]
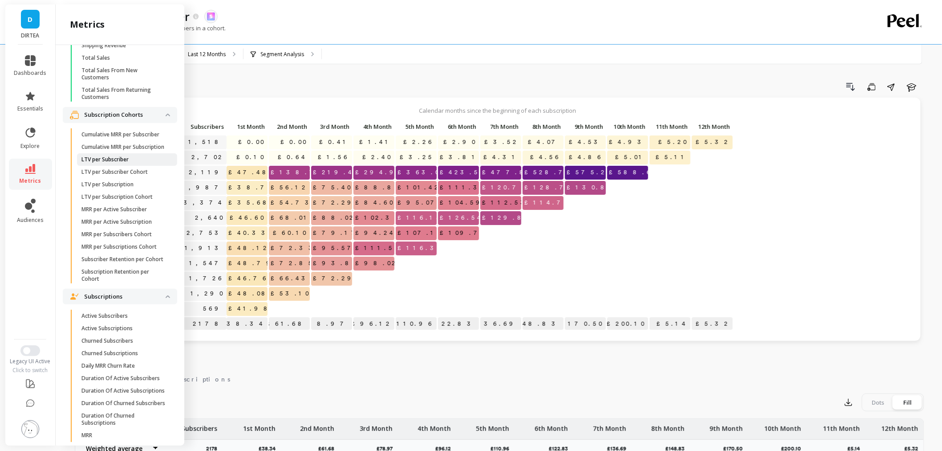
click at [131, 163] on span "LTV per Subscriber" at bounding box center [124, 159] width 85 height 7
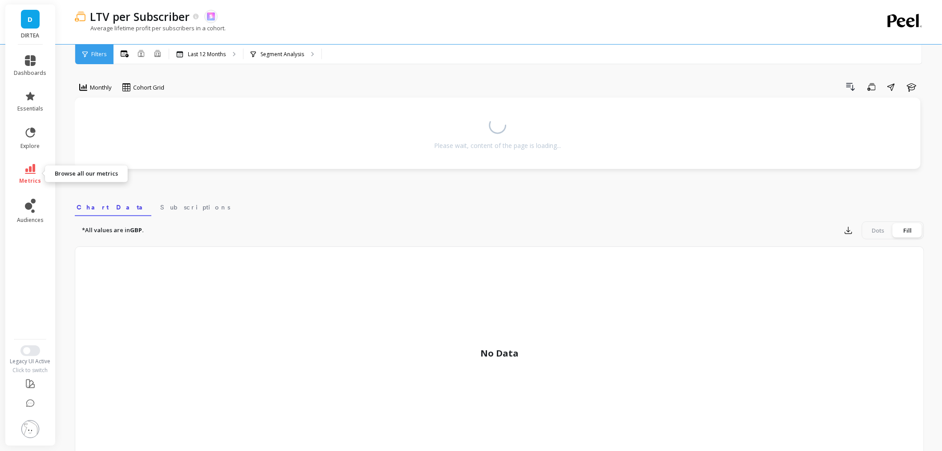
click at [26, 172] on icon at bounding box center [30, 169] width 11 height 10
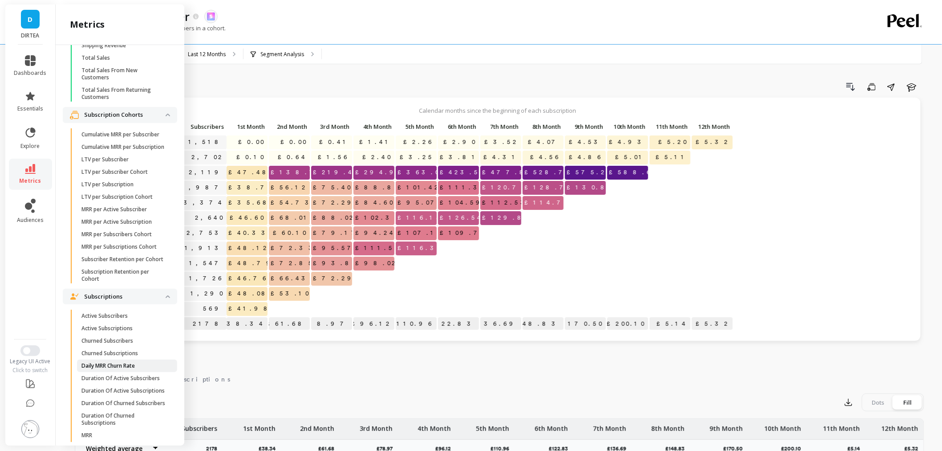
scroll to position [2523, 0]
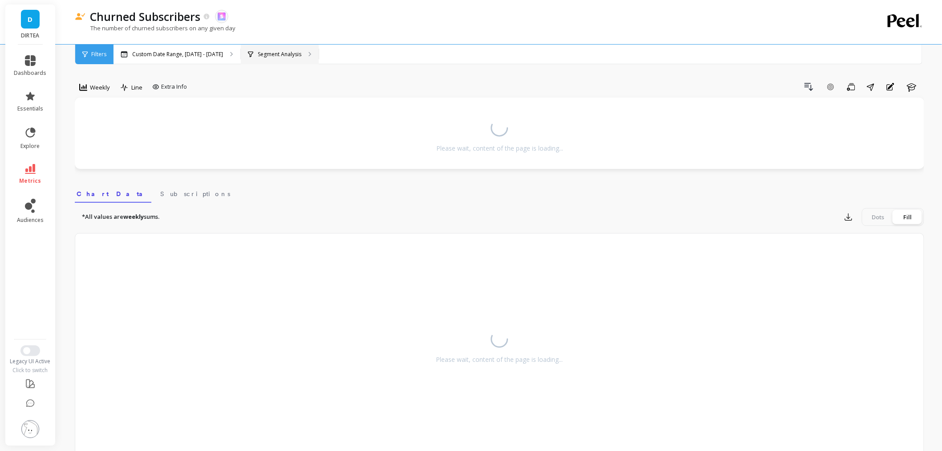
click at [273, 56] on p "Segment Analysis" at bounding box center [280, 54] width 44 height 7
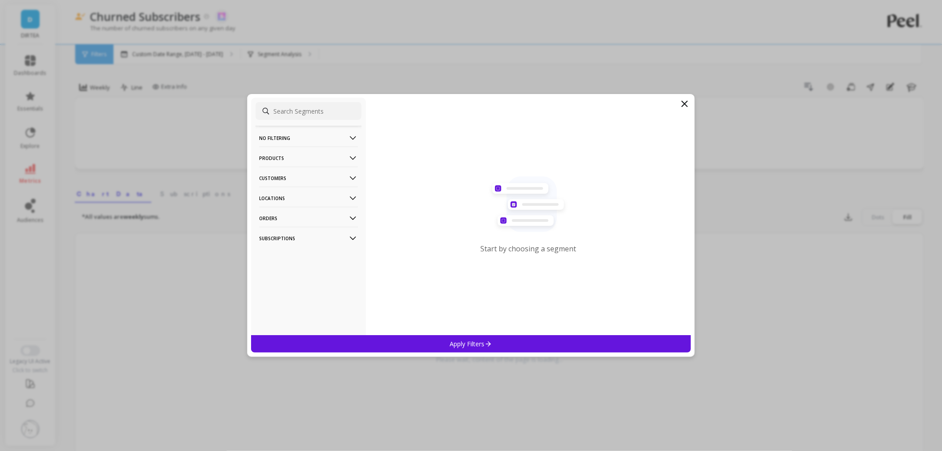
click at [268, 233] on p "Subscriptions" at bounding box center [308, 238] width 99 height 23
click at [284, 268] on p "Order Frequency" at bounding box center [284, 271] width 46 height 8
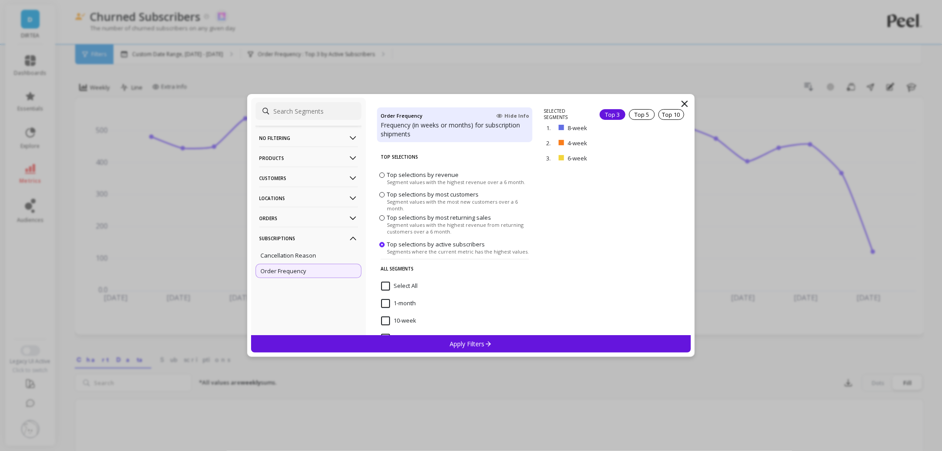
click at [687, 103] on icon at bounding box center [685, 103] width 11 height 11
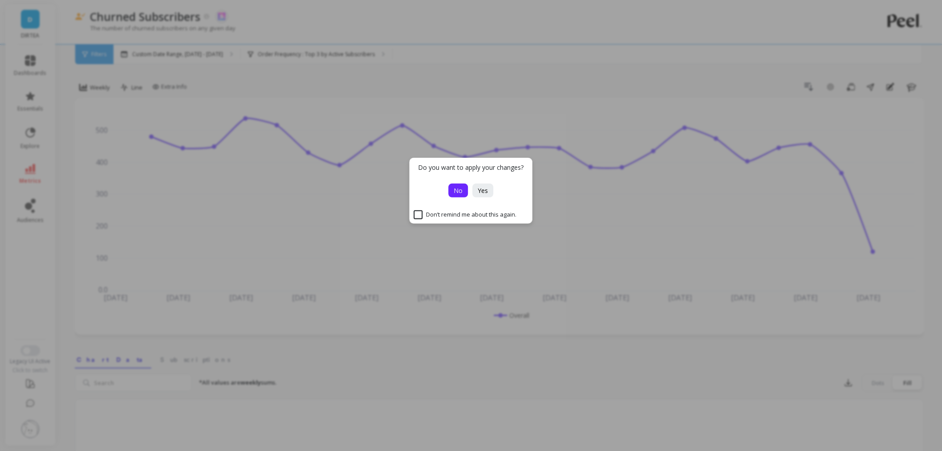
click at [453, 193] on button "No" at bounding box center [459, 191] width 20 height 14
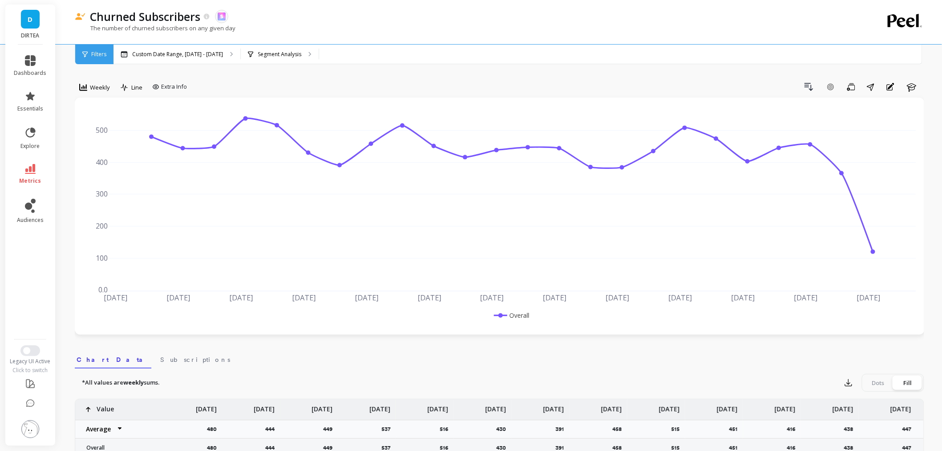
click at [26, 433] on img at bounding box center [30, 429] width 18 height 18
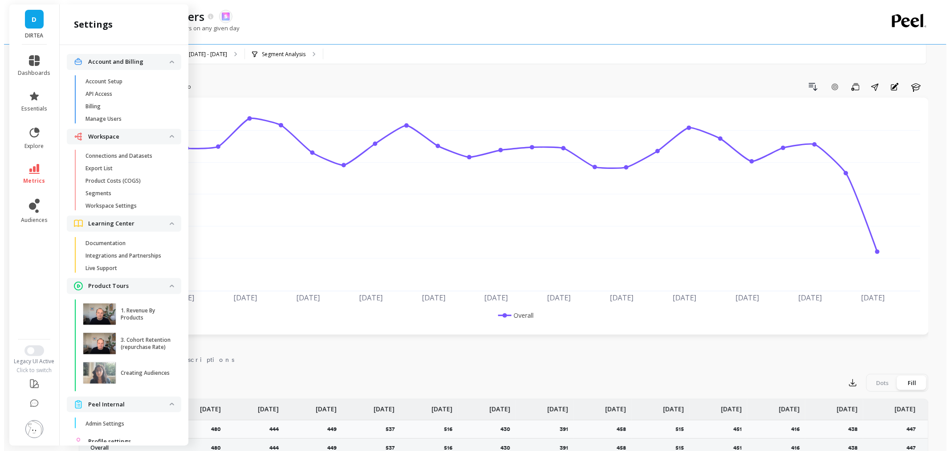
scroll to position [32, 0]
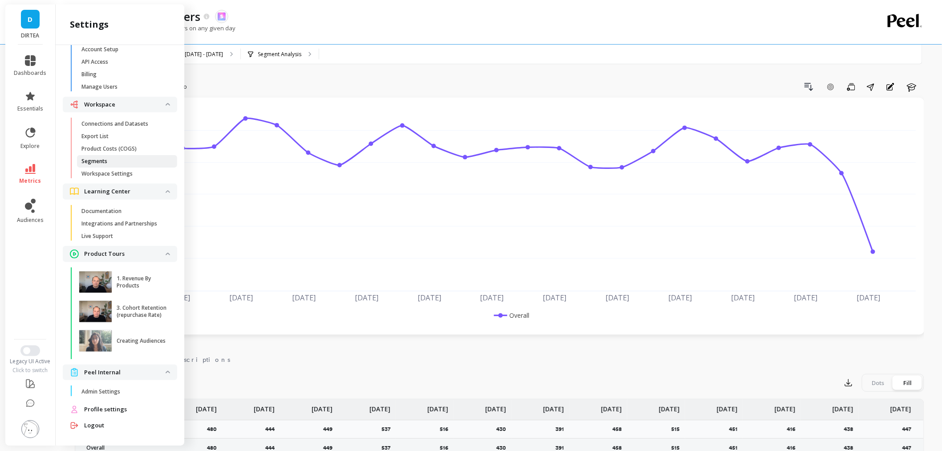
click at [95, 165] on link "Segments" at bounding box center [127, 161] width 100 height 12
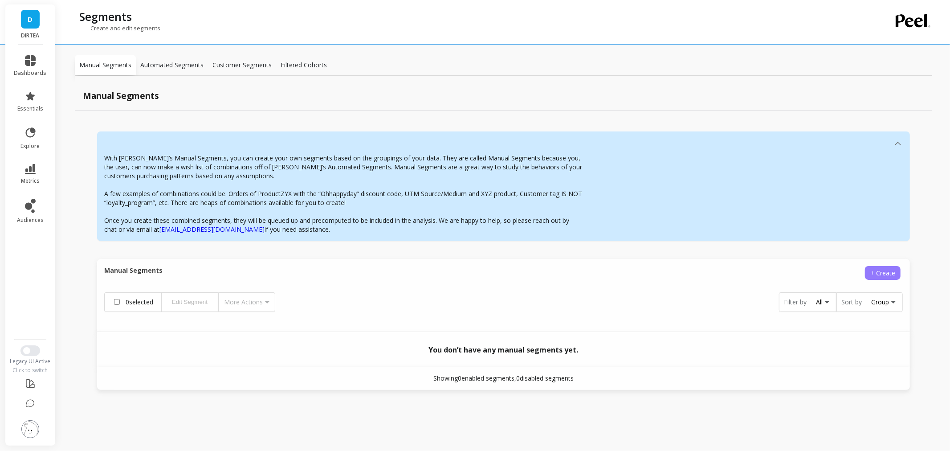
click at [877, 270] on span "+ Create" at bounding box center [882, 273] width 25 height 8
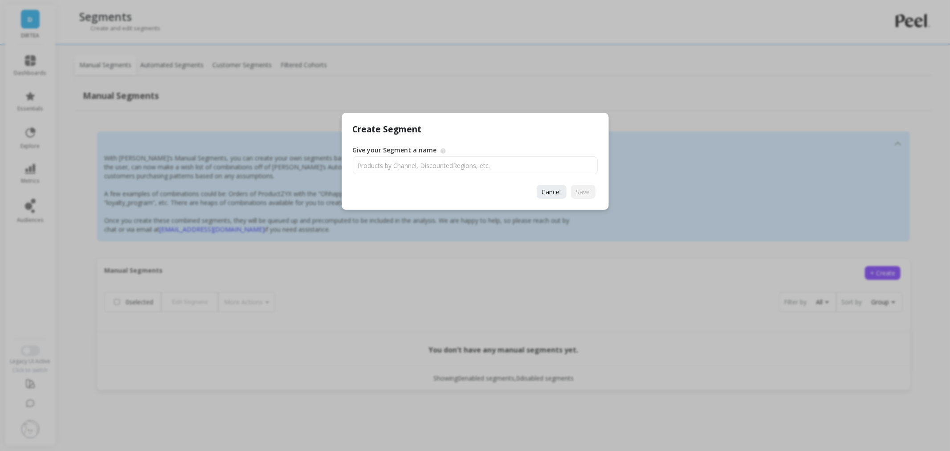
click at [477, 154] on div "Give your Segment a name Choose a name that describes the category/grouping of …" at bounding box center [475, 160] width 245 height 29
click at [469, 163] on input "Give your Segment a name" at bounding box center [475, 165] width 245 height 18
type input "test"
click at [586, 191] on span "Save" at bounding box center [583, 192] width 14 height 8
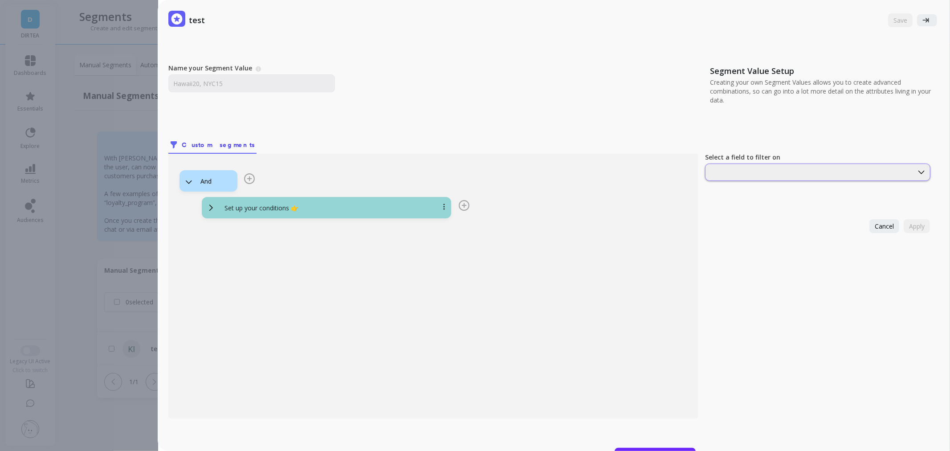
click at [769, 168] on div at bounding box center [809, 172] width 206 height 8
type input "s"
click at [80, 328] on div "test Save Name your Segment Value A Segment Value describes the unique segment/…" at bounding box center [484, 225] width 932 height 451
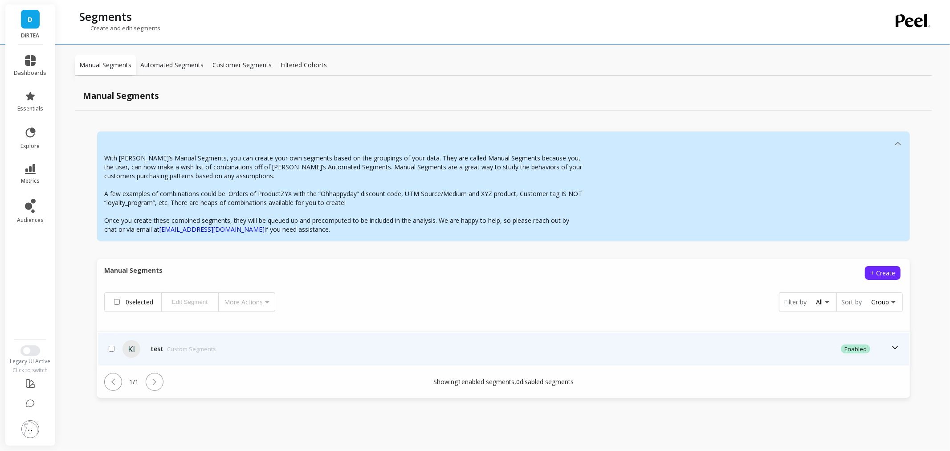
click at [109, 346] on input "checkbox" at bounding box center [112, 349] width 6 height 6
checkbox input "true"
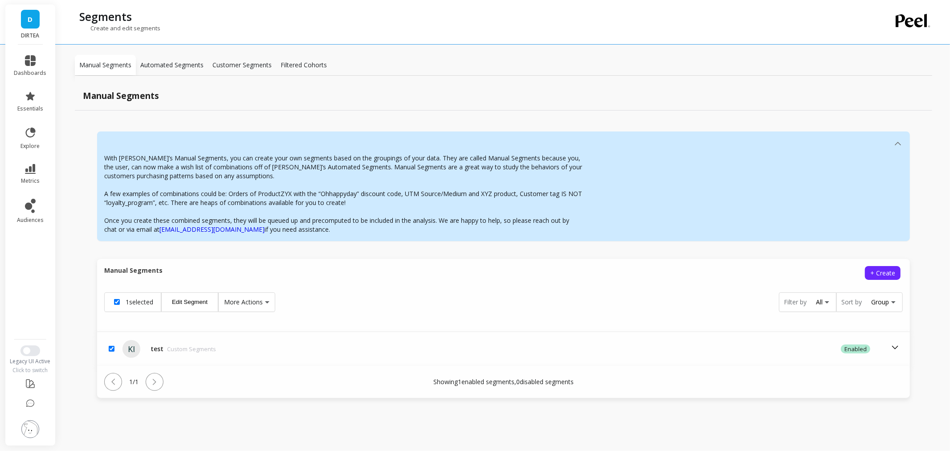
click at [233, 302] on span "More Actions" at bounding box center [243, 302] width 39 height 9
click at [257, 336] on button "Delete" at bounding box center [262, 337] width 82 height 13
checkbox input "false"
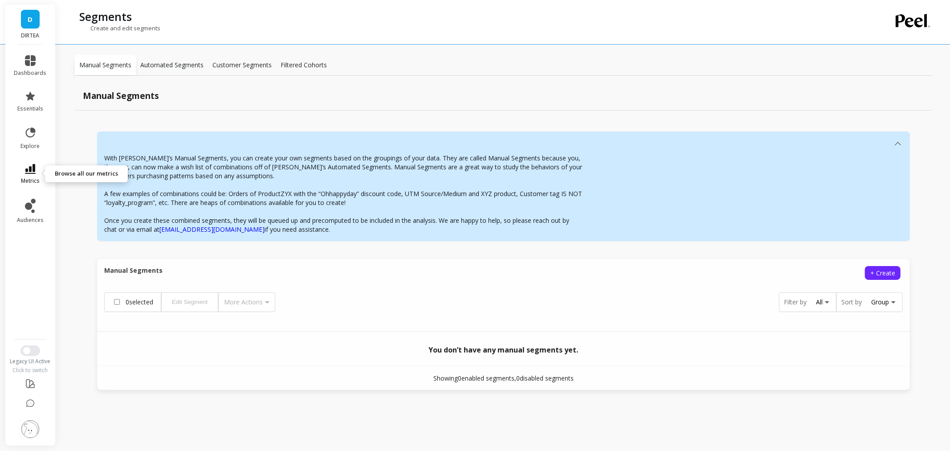
click at [25, 176] on link "metrics" at bounding box center [30, 174] width 33 height 20
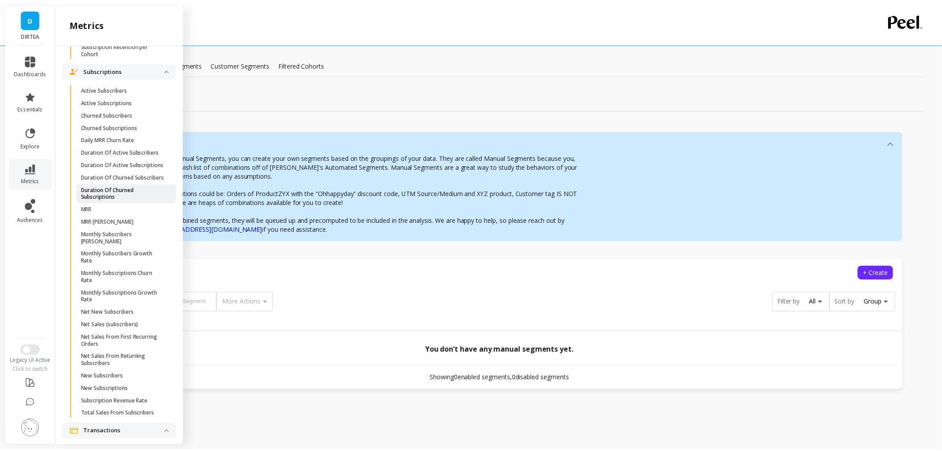
scroll to position [2325, 0]
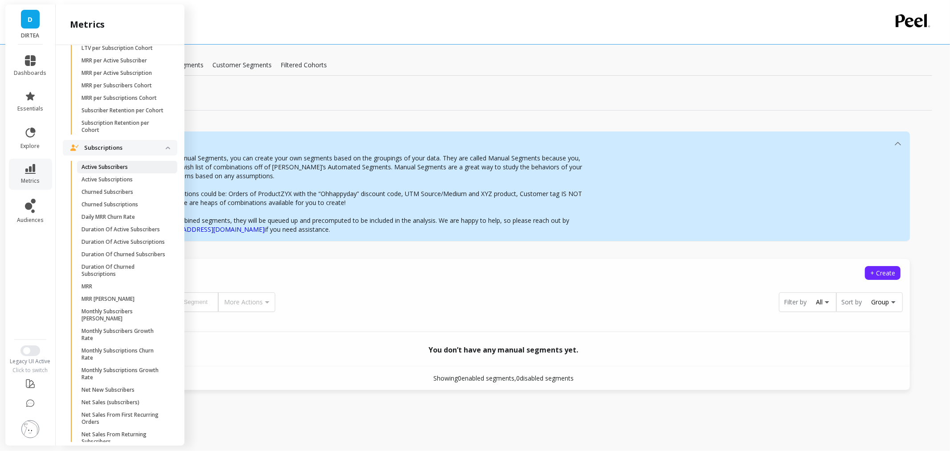
click at [137, 171] on span "Active Subscribers" at bounding box center [124, 166] width 85 height 7
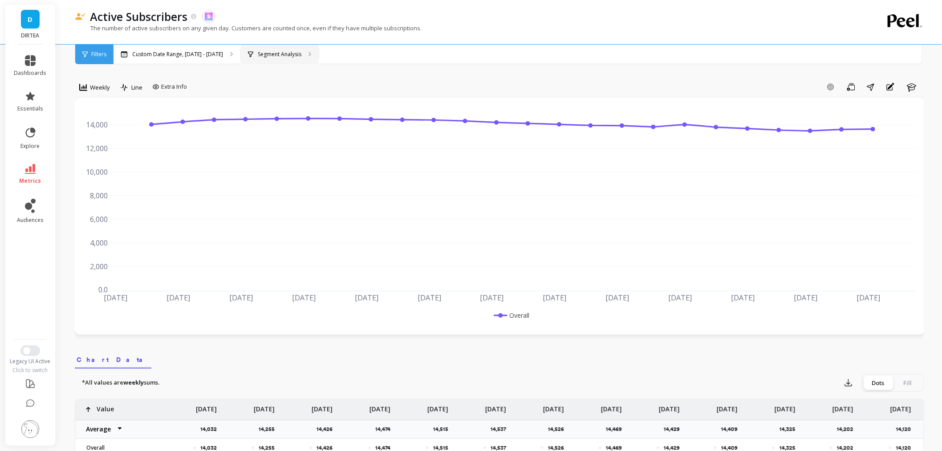
click at [296, 58] on div "Segment Analysis" at bounding box center [280, 55] width 78 height 20
click at [286, 55] on p "Segment Analysis" at bounding box center [280, 54] width 44 height 7
click at [260, 51] on p "Segment Analysis" at bounding box center [280, 54] width 44 height 7
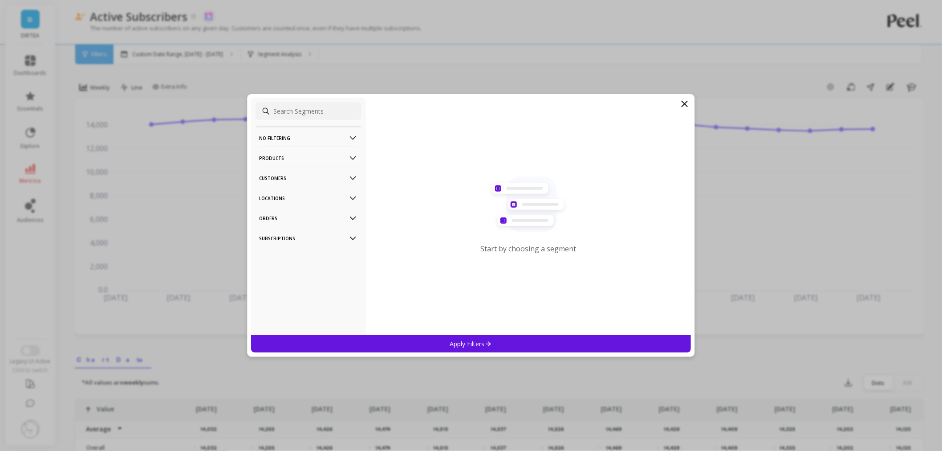
click at [321, 239] on p "Subscriptions" at bounding box center [308, 238] width 99 height 23
click at [302, 271] on p "Order Frequency" at bounding box center [284, 271] width 46 height 8
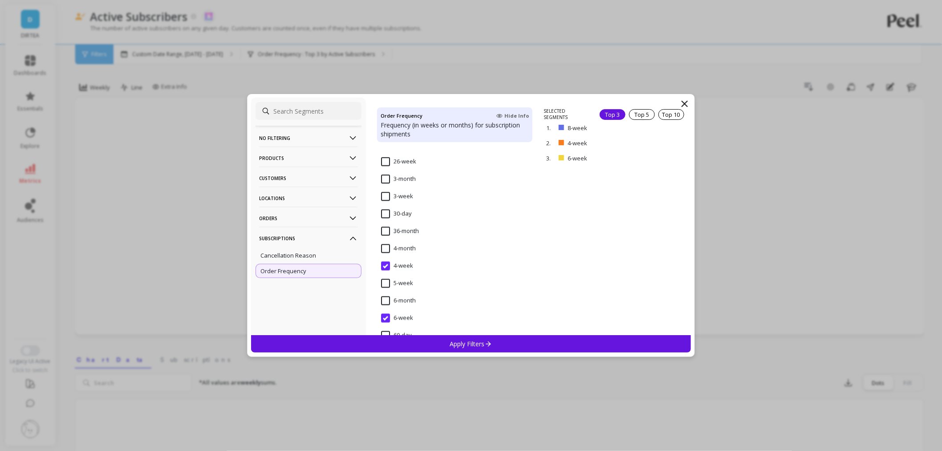
scroll to position [445, 0]
click at [444, 344] on div "Apply Filters" at bounding box center [471, 343] width 440 height 17
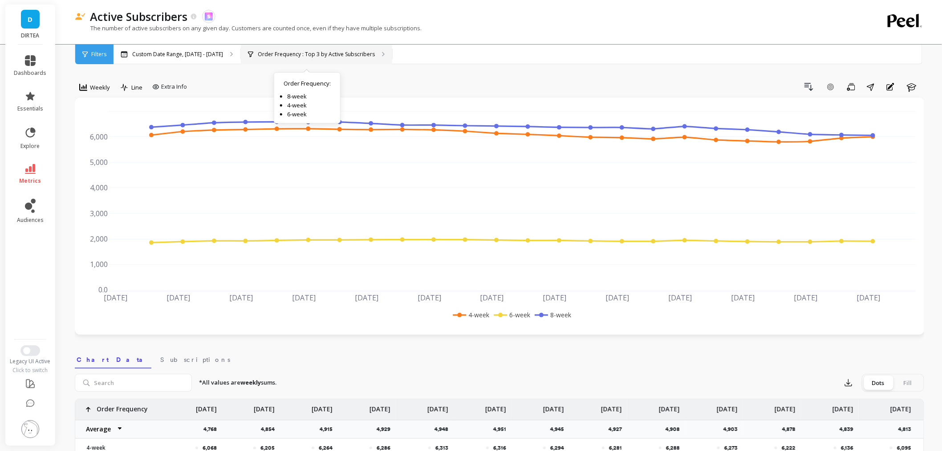
click at [270, 54] on p "Order Frequency : Top 3 by Active Subscribers" at bounding box center [316, 54] width 117 height 7
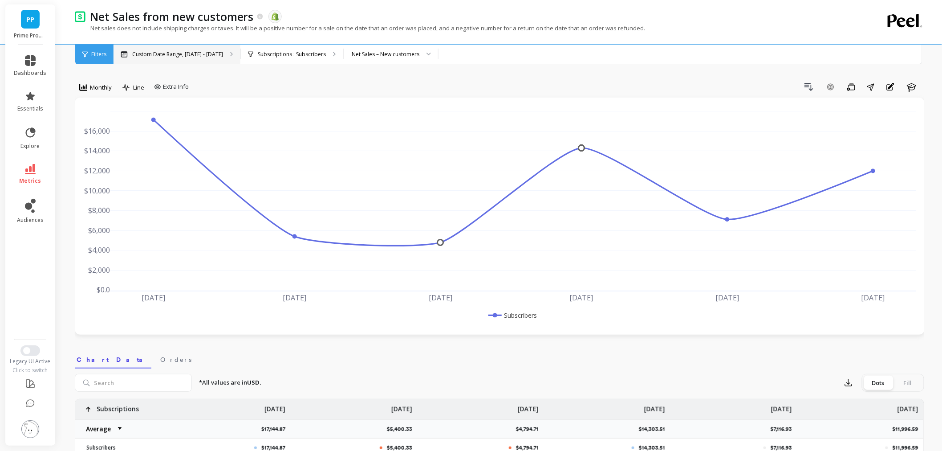
click at [131, 48] on div "Custom Date Range, [DATE] - [DATE]" at bounding box center [177, 55] width 127 height 20
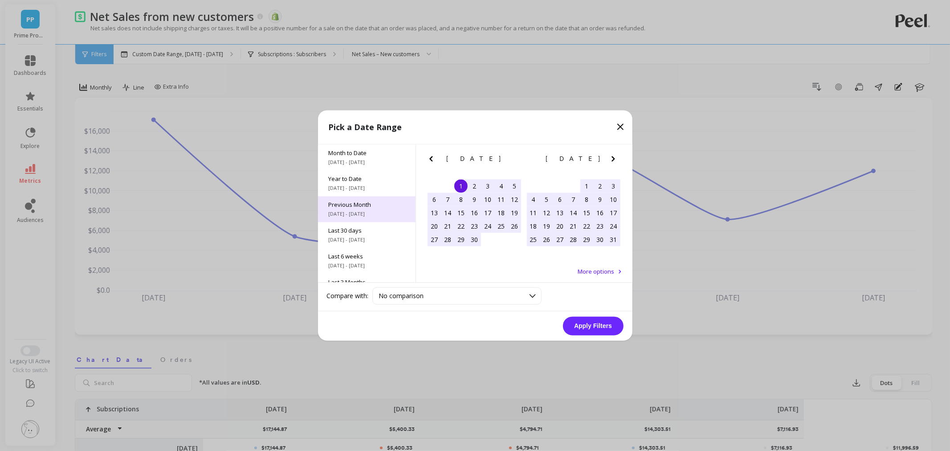
click at [329, 208] on span "Previous Month" at bounding box center [367, 205] width 76 height 8
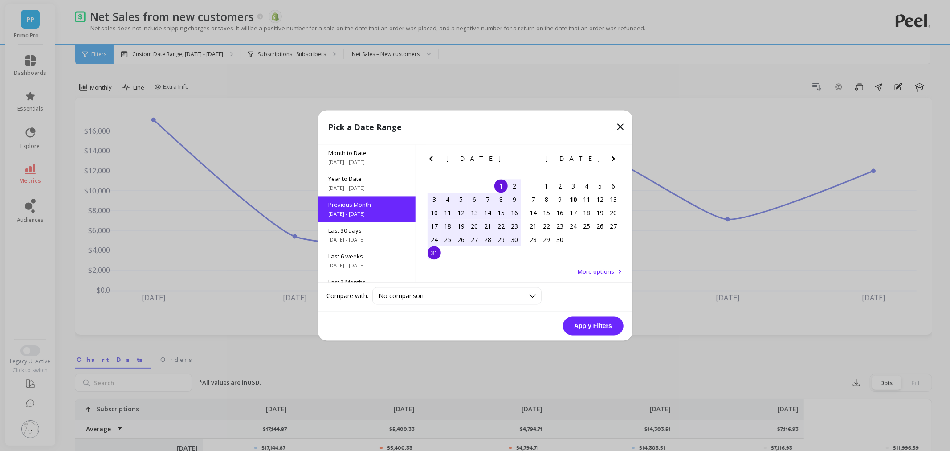
click at [598, 323] on button "Apply Filters" at bounding box center [593, 326] width 61 height 19
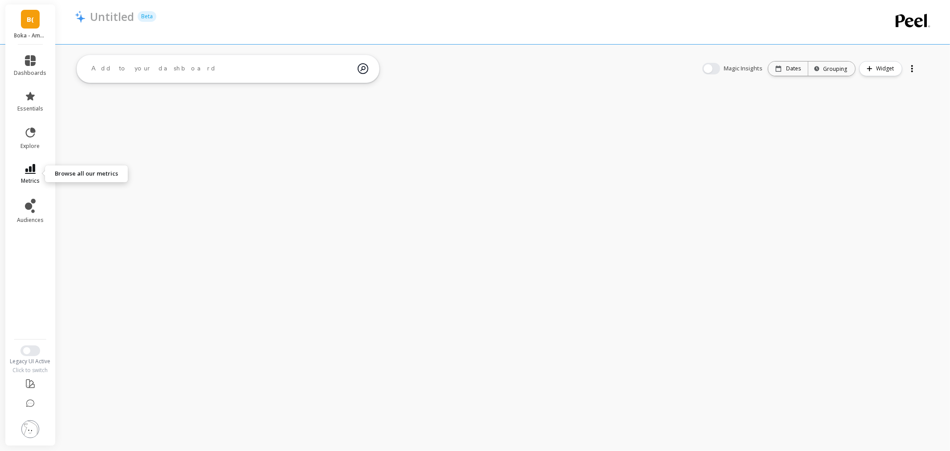
click at [29, 171] on icon at bounding box center [30, 169] width 11 height 10
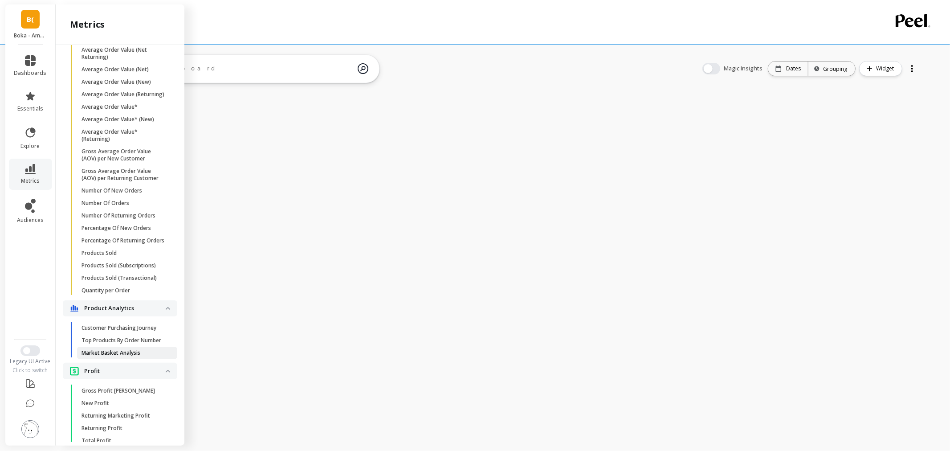
scroll to position [581, 0]
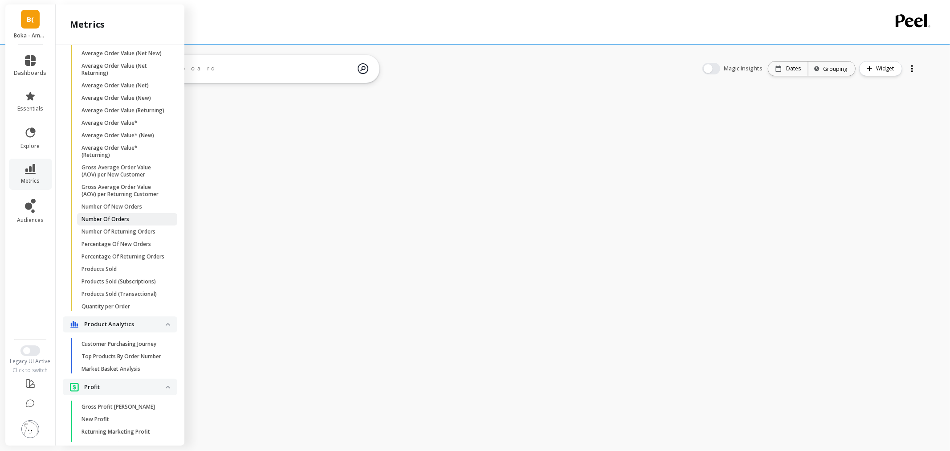
click at [112, 225] on link "Number Of Orders" at bounding box center [127, 219] width 100 height 12
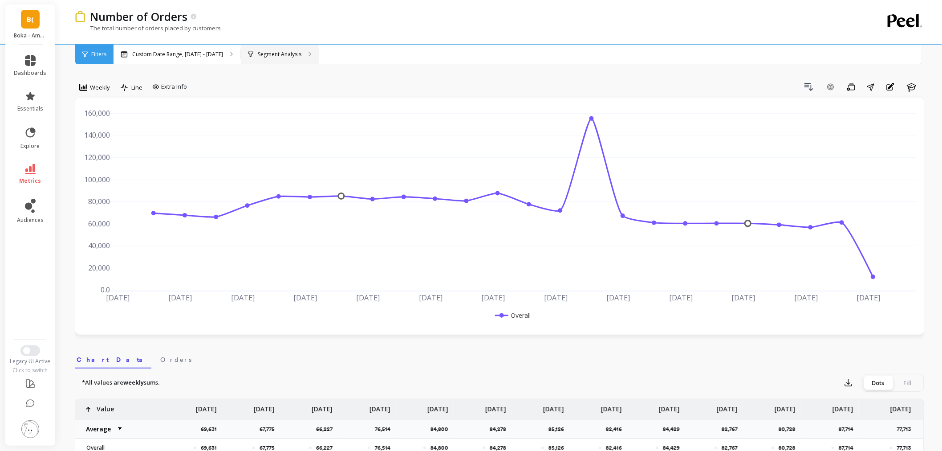
click at [285, 57] on p "Segment Analysis" at bounding box center [280, 54] width 44 height 7
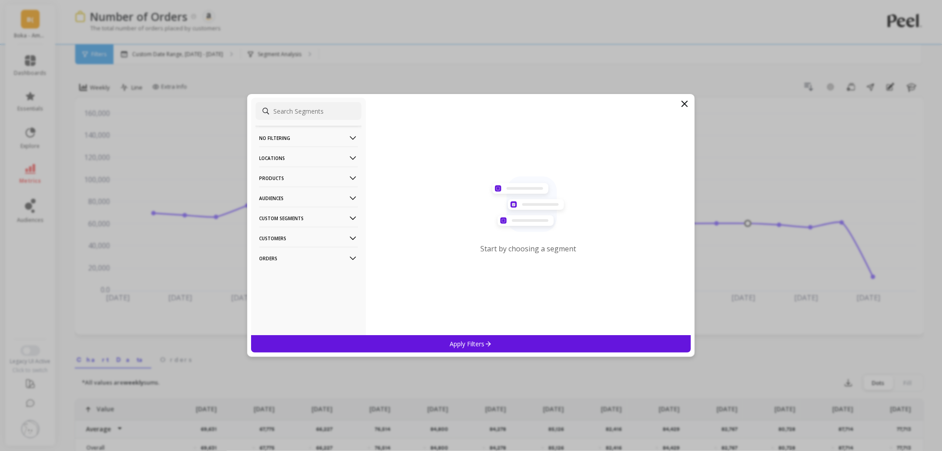
click at [296, 163] on p "Locations" at bounding box center [308, 158] width 99 height 23
click at [296, 219] on p "Sales Channel" at bounding box center [280, 222] width 39 height 8
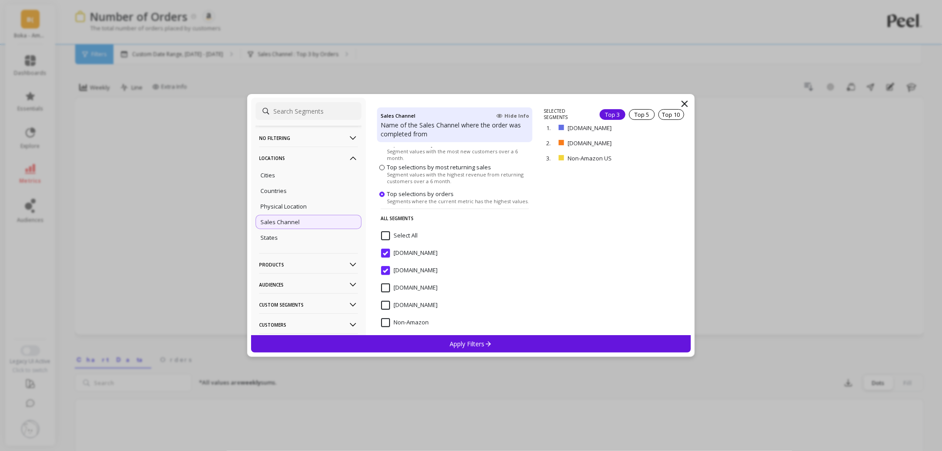
scroll to position [9, 0]
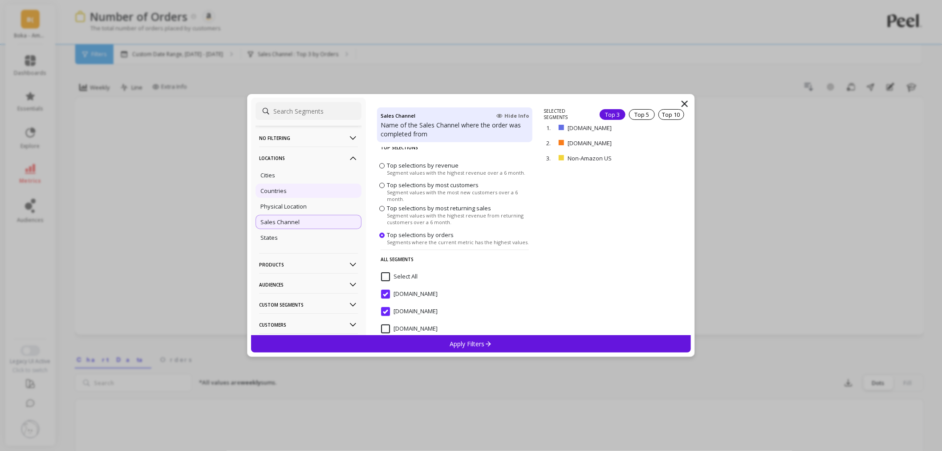
click at [277, 190] on p "Countries" at bounding box center [274, 191] width 26 height 8
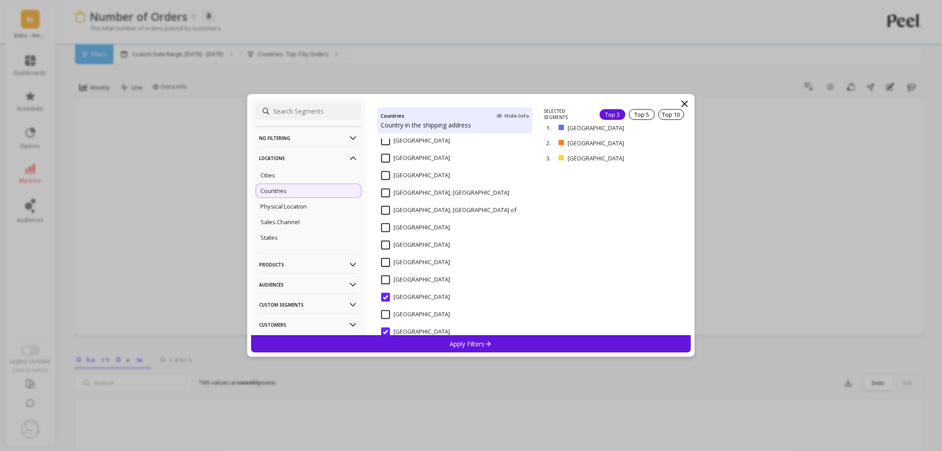
scroll to position [1766, 0]
click at [385, 228] on input "United Kingdom" at bounding box center [415, 230] width 69 height 9
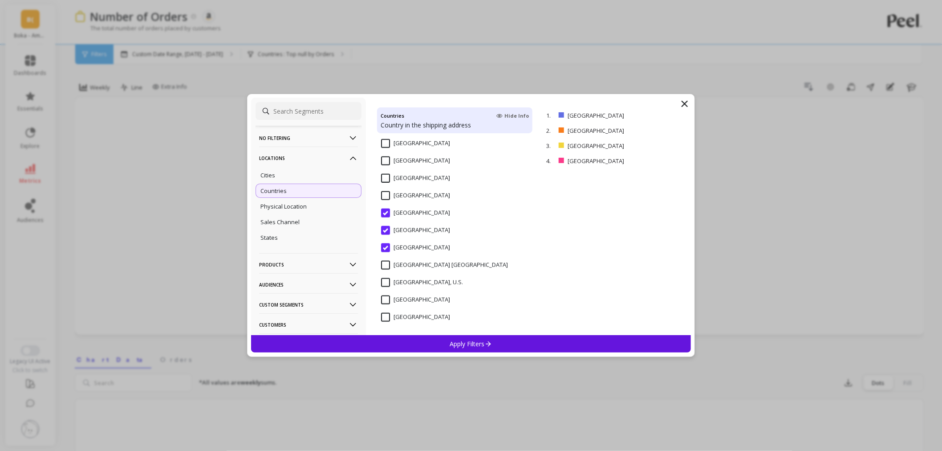
click at [443, 342] on div "Apply Filters" at bounding box center [471, 343] width 440 height 17
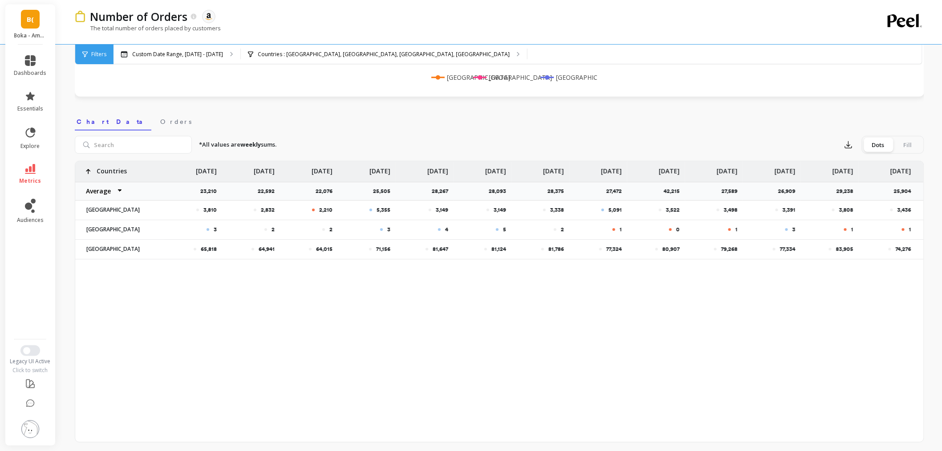
scroll to position [247, 0]
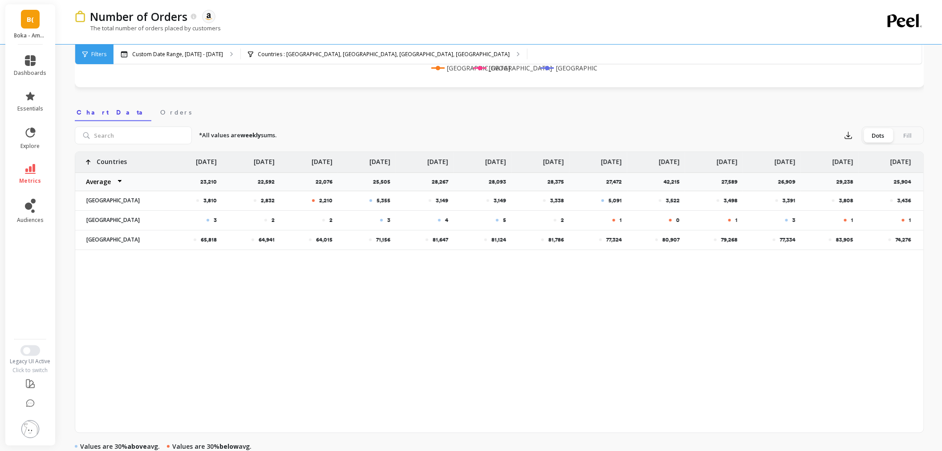
click at [29, 428] on img at bounding box center [30, 429] width 18 height 18
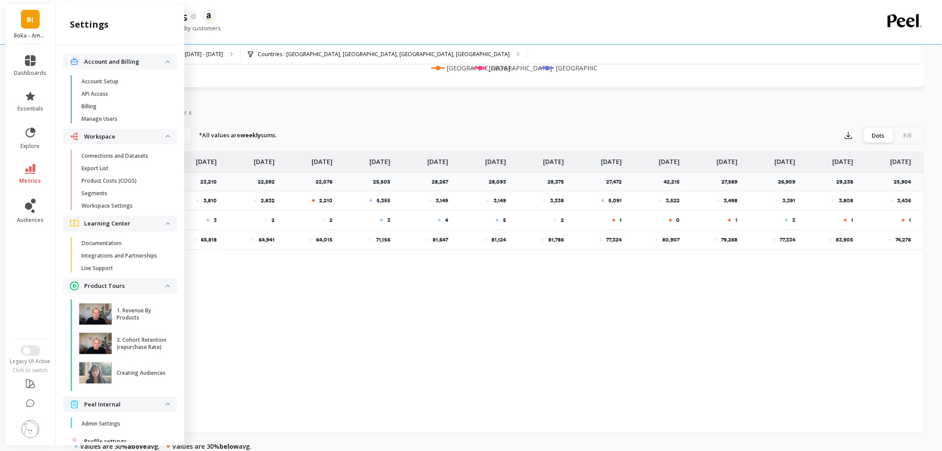
scroll to position [32, 0]
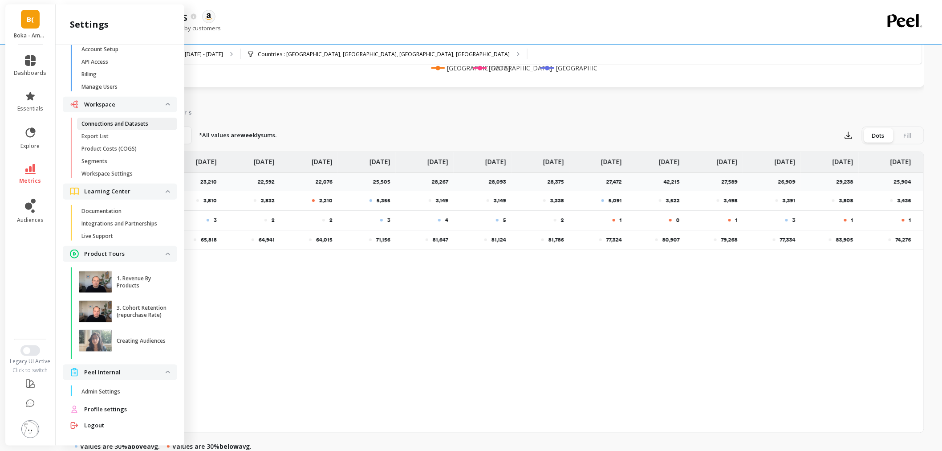
click at [122, 125] on p "Connections and Datasets" at bounding box center [115, 123] width 67 height 7
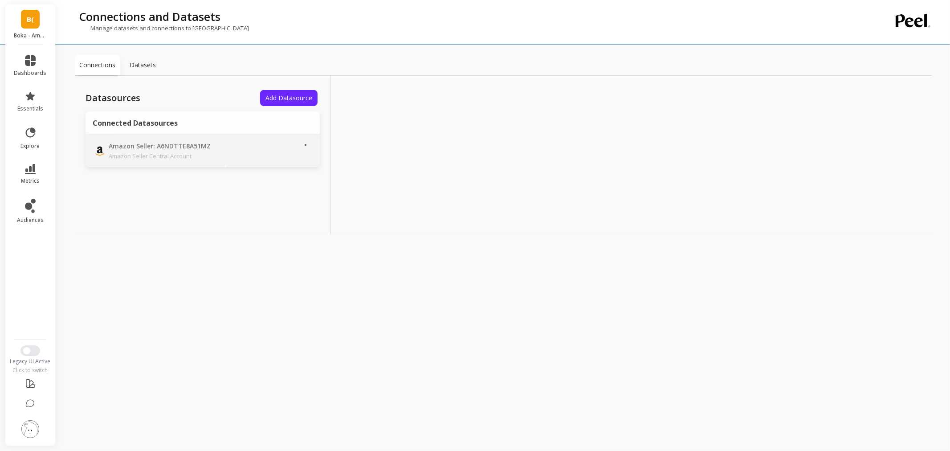
click at [219, 158] on p "Amazon Seller Central Account" at bounding box center [171, 155] width 125 height 9
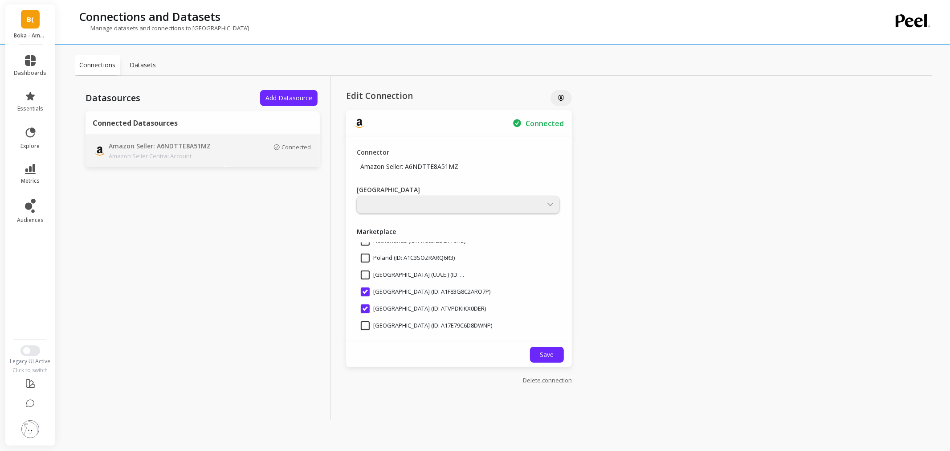
scroll to position [198, 0]
click at [406, 205] on div at bounding box center [458, 204] width 203 height 17
click at [401, 202] on div at bounding box center [458, 204] width 203 height 17
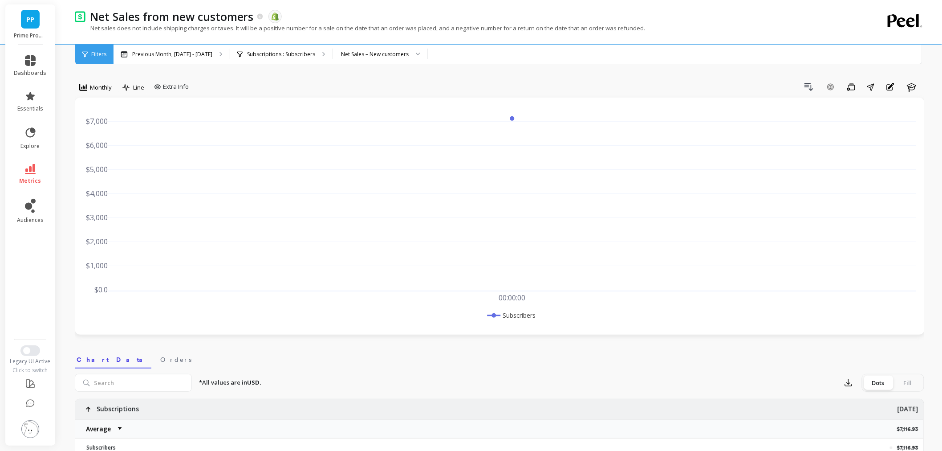
click at [39, 436] on li at bounding box center [30, 430] width 50 height 32
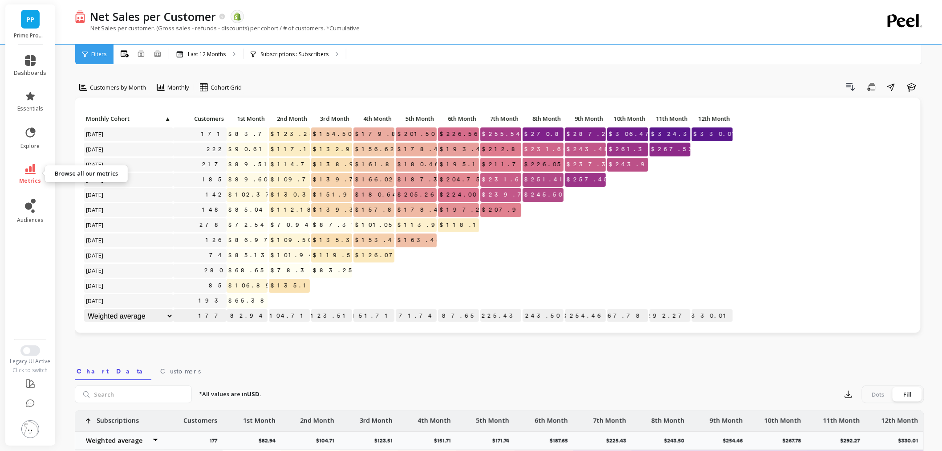
click at [33, 171] on icon at bounding box center [30, 169] width 11 height 10
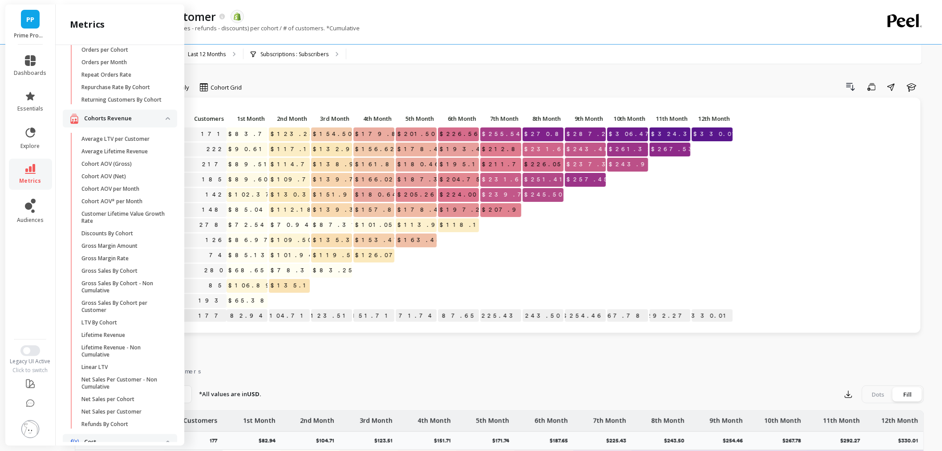
scroll to position [185, 0]
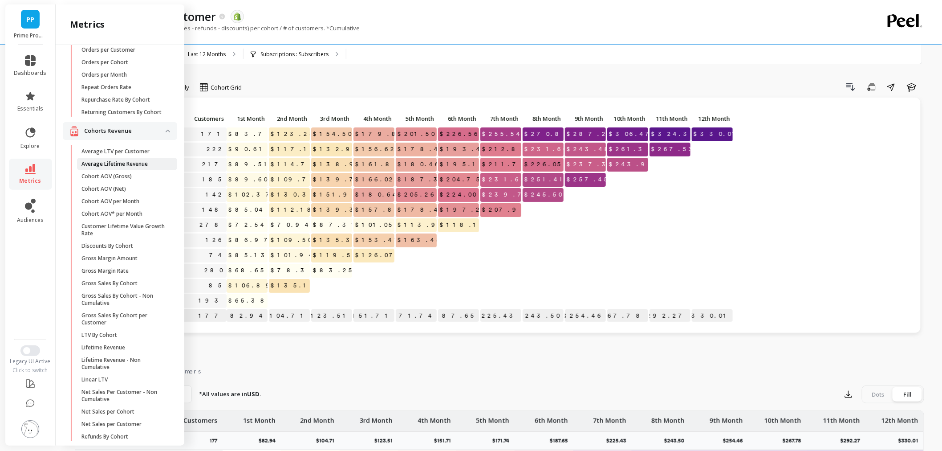
click at [144, 167] on p "Average Lifetime Revenue" at bounding box center [115, 163] width 66 height 7
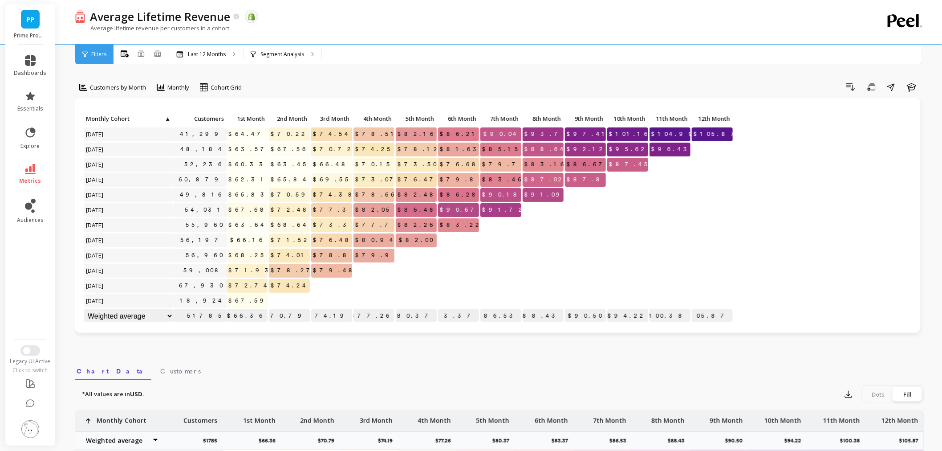
click at [906, 94] on div "Customers by Month Monthly Cohort Grid Drill Down Save Share Learn" at bounding box center [500, 89] width 850 height 18
click at [910, 89] on icon "button" at bounding box center [912, 87] width 11 height 11
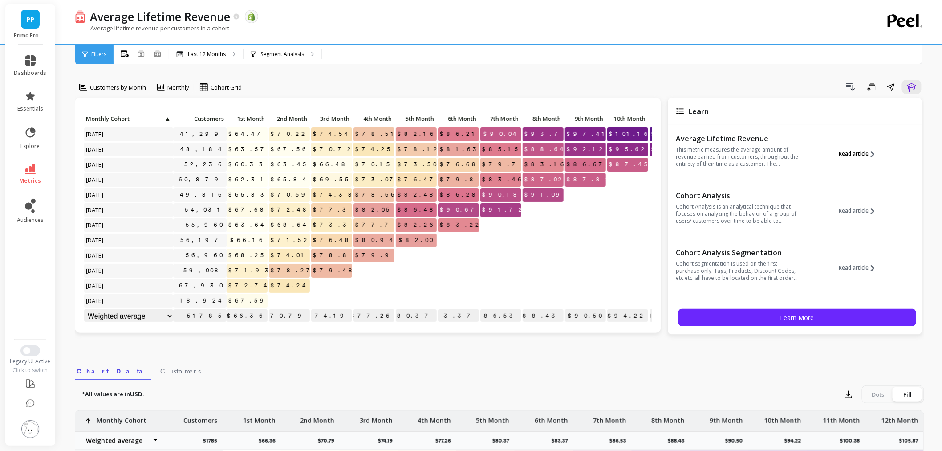
click at [862, 156] on span "Read article" at bounding box center [854, 153] width 30 height 7
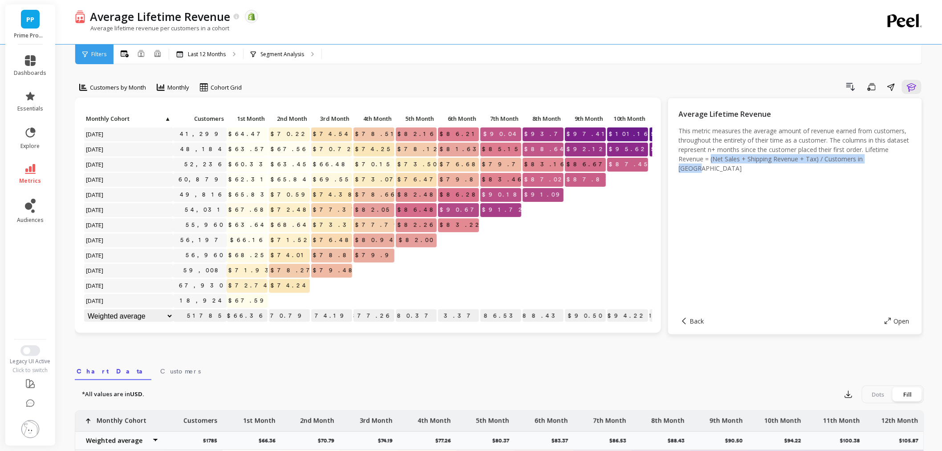
drag, startPoint x: 756, startPoint y: 159, endPoint x: 762, endPoint y: 165, distance: 8.8
click at [762, 165] on p "This metric measures the average amount of revenue earned from customers, throu…" at bounding box center [795, 149] width 233 height 47
copy p "(Net Sales + Shipping Revenue + Tax) / Customers in Cohort"
click at [914, 90] on icon "button" at bounding box center [911, 87] width 9 height 8
